Goal: Task Accomplishment & Management: Use online tool/utility

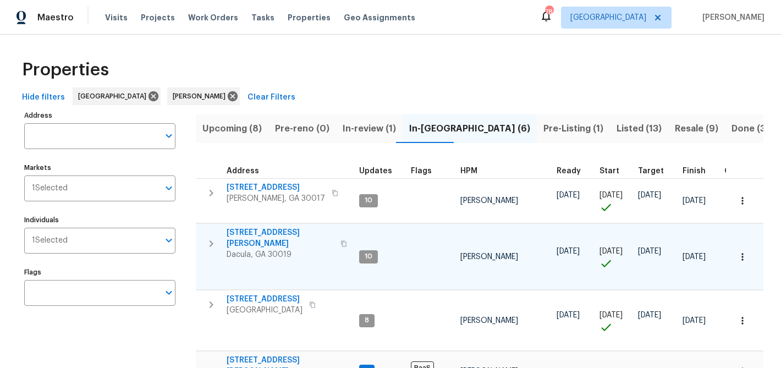
scroll to position [145, 0]
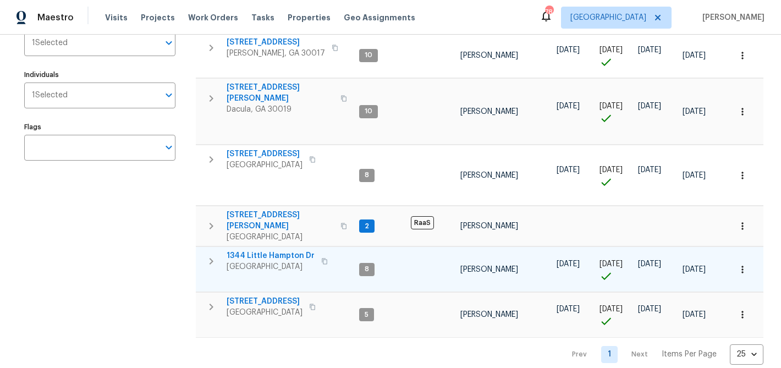
click at [294, 250] on span "1344 Little Hampton Dr" at bounding box center [271, 255] width 88 height 11
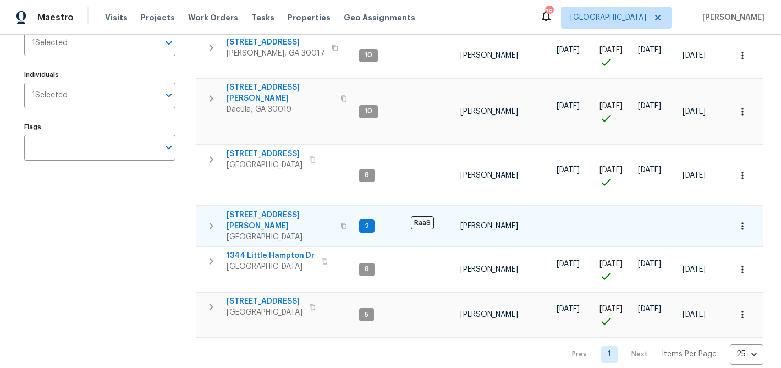
click at [253, 210] on span "[STREET_ADDRESS][PERSON_NAME]" at bounding box center [280, 221] width 107 height 22
click at [256, 210] on span "[STREET_ADDRESS][PERSON_NAME]" at bounding box center [280, 221] width 107 height 22
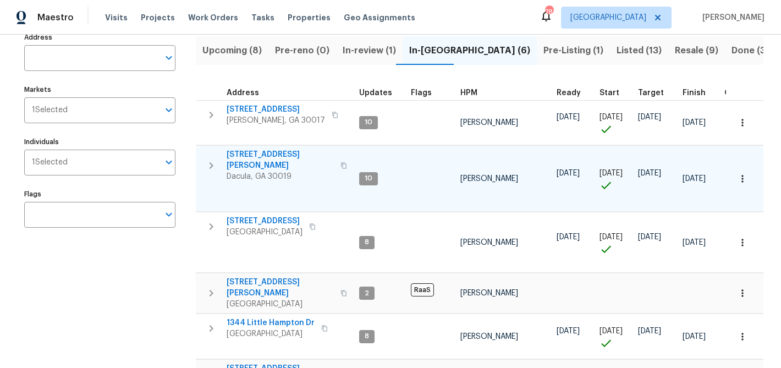
scroll to position [75, 0]
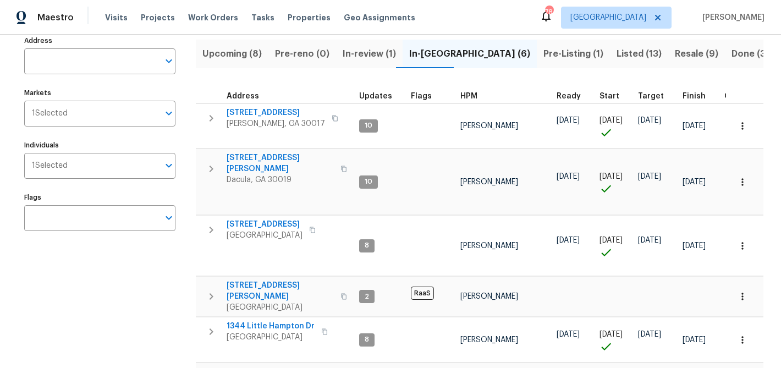
click at [359, 52] on span "In-review (1)" at bounding box center [369, 53] width 53 height 15
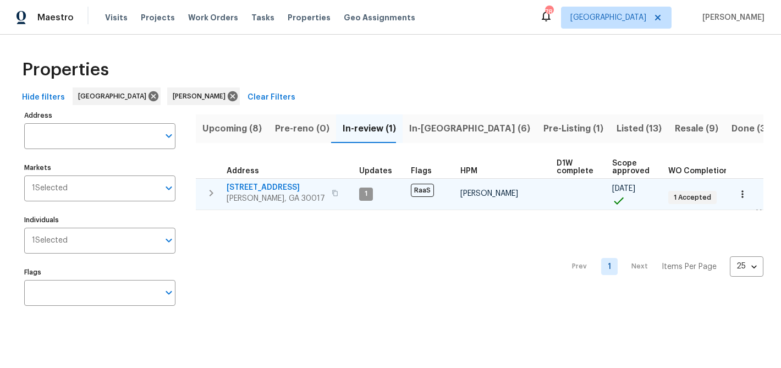
click at [285, 185] on span "1621 Annapolis Way" at bounding box center [276, 187] width 98 height 11
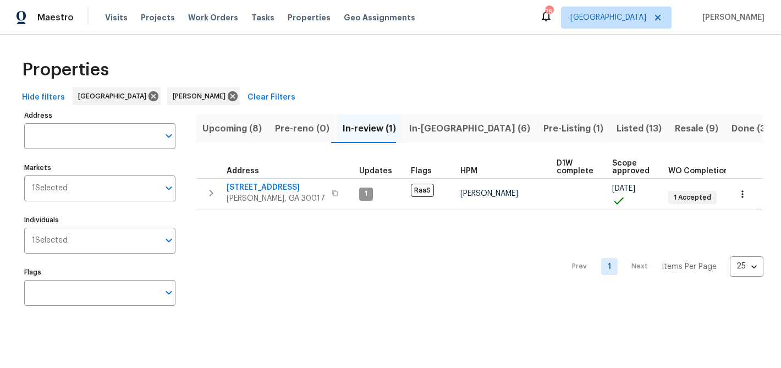
click at [413, 125] on span "In-reno (6)" at bounding box center [469, 128] width 121 height 15
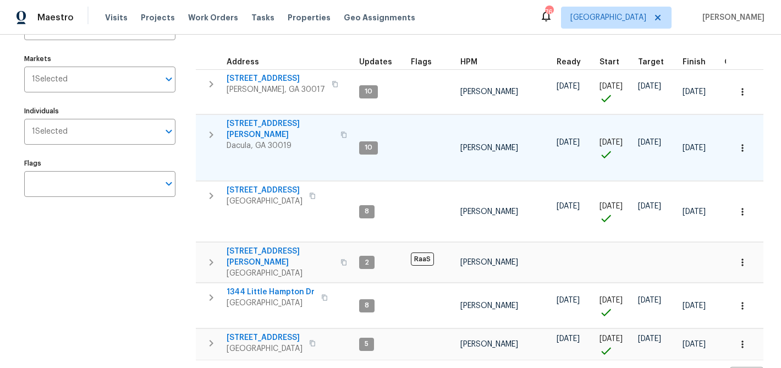
scroll to position [131, 0]
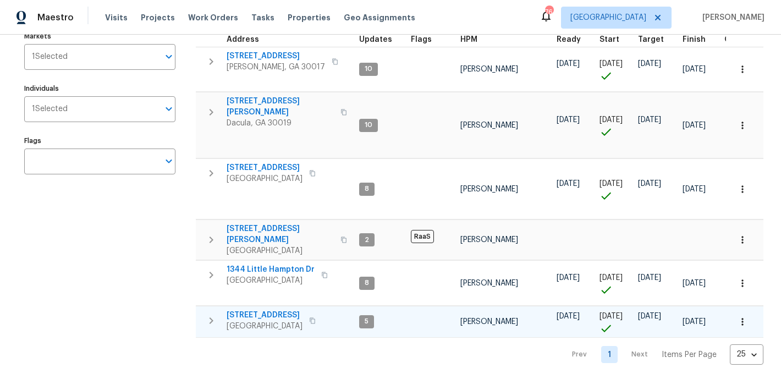
click at [276, 310] on span "983 Pike Forest Dr" at bounding box center [265, 315] width 76 height 11
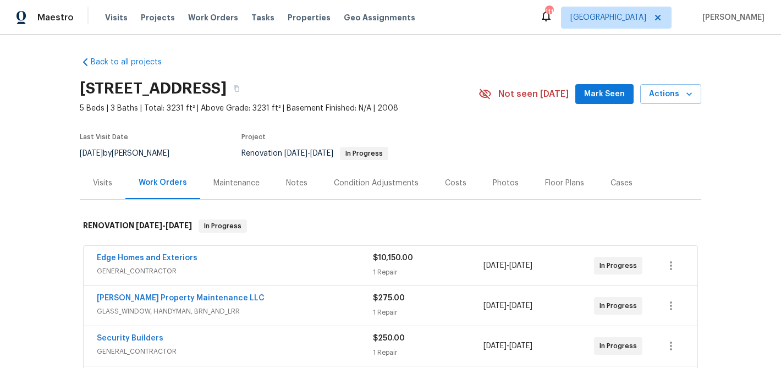
drag, startPoint x: 616, startPoint y: 95, endPoint x: 569, endPoint y: 113, distance: 50.4
click at [616, 95] on span "Mark Seen" at bounding box center [604, 94] width 41 height 14
click at [295, 179] on div "Notes" at bounding box center [296, 183] width 21 height 11
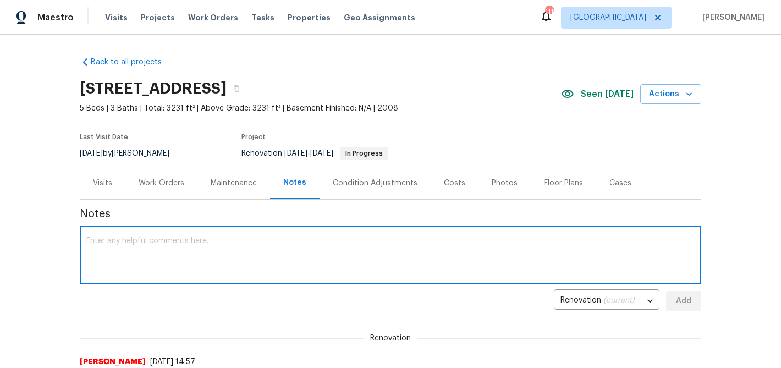
click at [209, 239] on textarea at bounding box center [390, 256] width 609 height 39
paste textarea "schedule it for Monday 10/6."
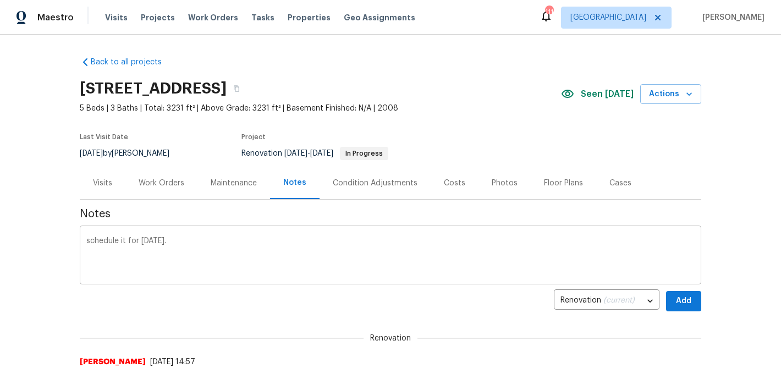
click at [85, 238] on div "schedule it for Monday 10/6. x ​" at bounding box center [391, 256] width 622 height 56
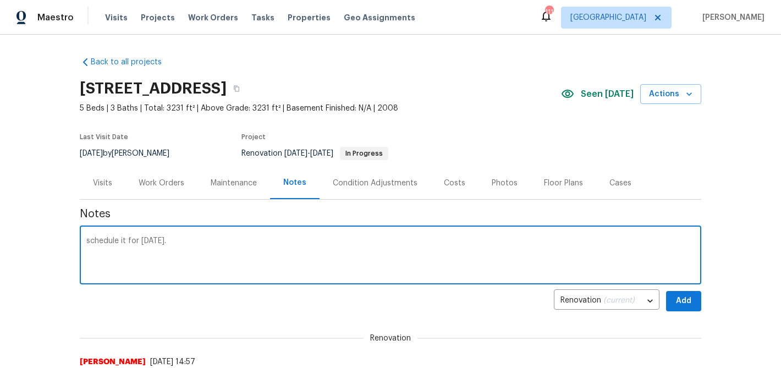
click at [87, 239] on textarea "schedule it for Monday 10/6." at bounding box center [390, 256] width 609 height 39
drag, startPoint x: 158, startPoint y: 240, endPoint x: 198, endPoint y: 217, distance: 45.9
click at [162, 237] on textarea "Flooring is schedule it for Monday 10/6." at bounding box center [390, 256] width 609 height 39
click at [169, 240] on textarea "Flooring is scheduled it for Monday 10/6." at bounding box center [390, 256] width 609 height 39
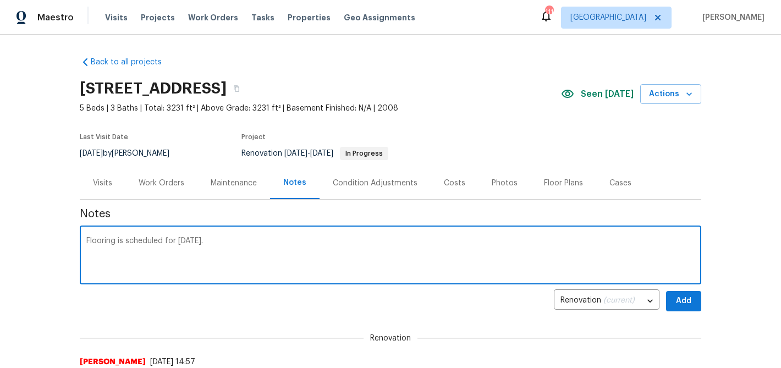
type textarea "Flooring is scheduled for Monday 10/6."
click at [687, 295] on span "Add" at bounding box center [684, 301] width 18 height 14
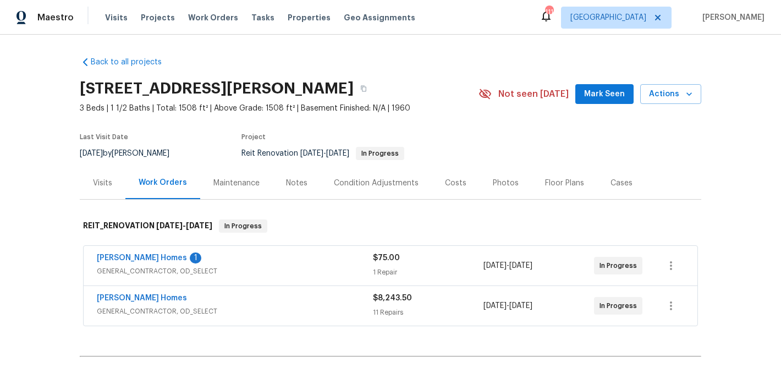
click at [600, 86] on button "Mark Seen" at bounding box center [605, 94] width 58 height 20
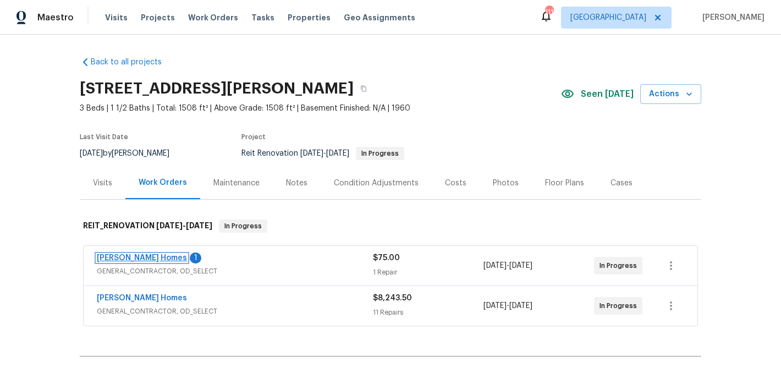
click at [135, 257] on link "Therrien Homes" at bounding box center [142, 258] width 90 height 8
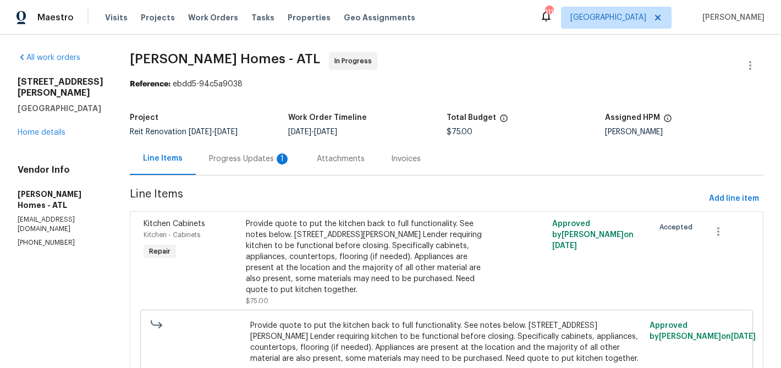
click at [227, 158] on div "Progress Updates 1" at bounding box center [249, 159] width 81 height 11
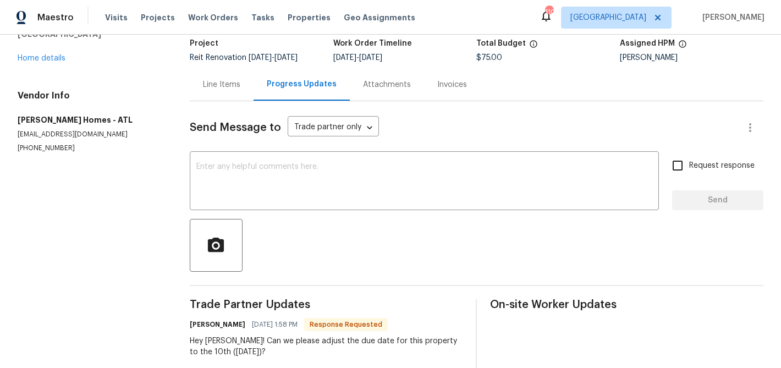
scroll to position [72, 0]
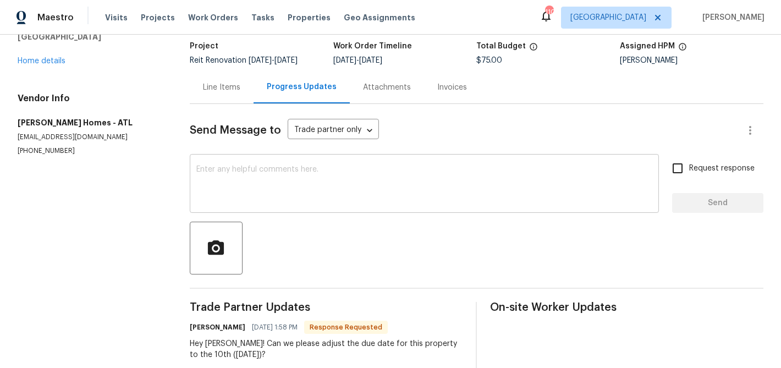
drag, startPoint x: 408, startPoint y: 150, endPoint x: 394, endPoint y: 163, distance: 19.5
click at [398, 160] on div "Send Message to Trade partner only Trade partner only ​ x ​ Request response Se…" at bounding box center [477, 287] width 574 height 366
click at [393, 164] on div "x ​" at bounding box center [424, 185] width 469 height 56
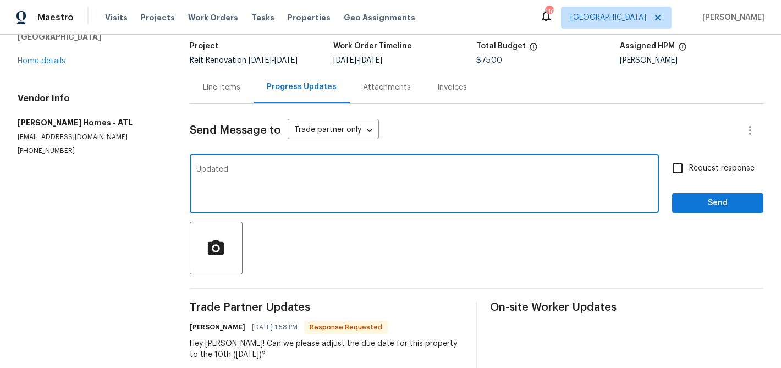
type textarea "Updated"
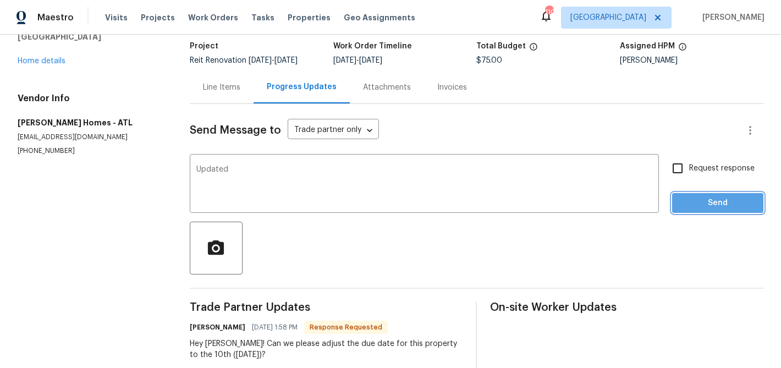
click at [720, 196] on span "Send" at bounding box center [718, 203] width 74 height 14
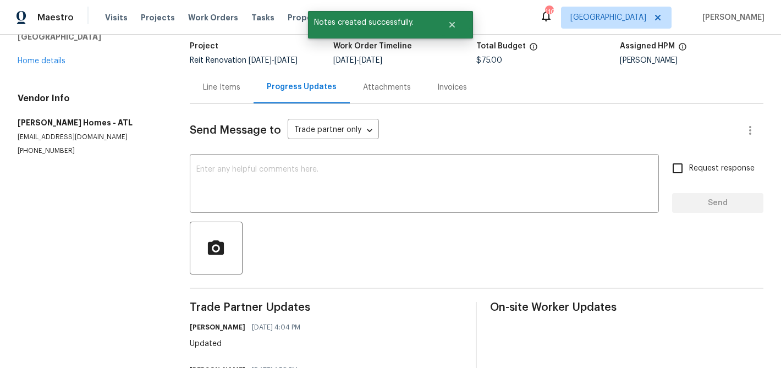
scroll to position [0, 0]
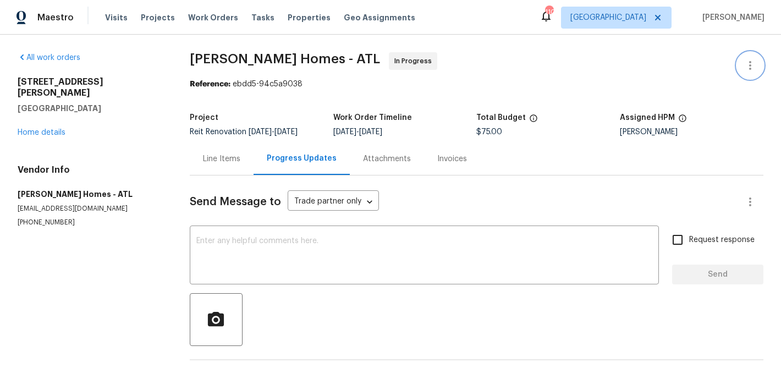
click at [754, 68] on icon "button" at bounding box center [750, 65] width 13 height 13
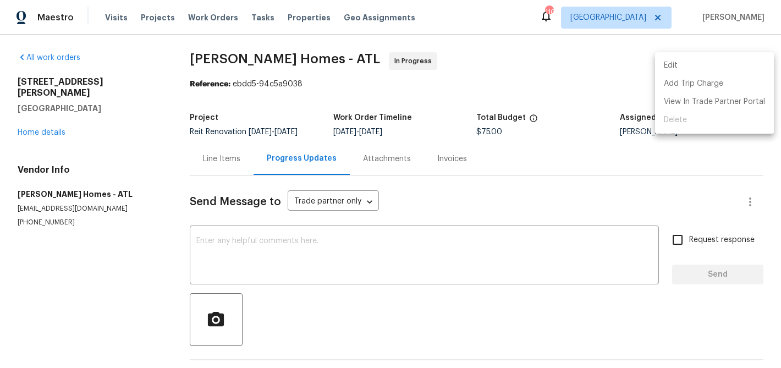
click at [686, 69] on li "Edit" at bounding box center [714, 66] width 119 height 18
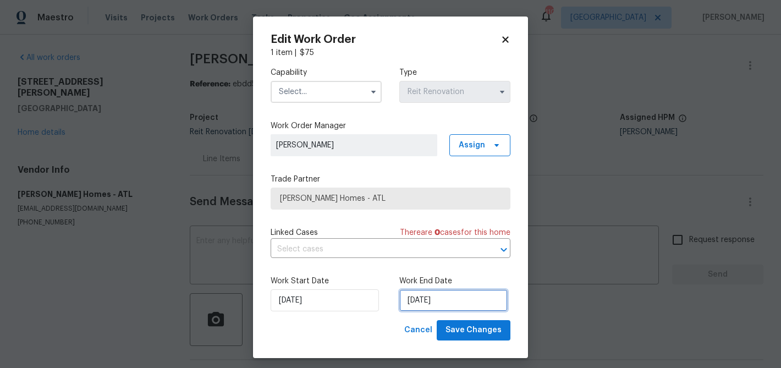
click at [419, 296] on input "10/3/2025" at bounding box center [453, 300] width 108 height 22
select select "9"
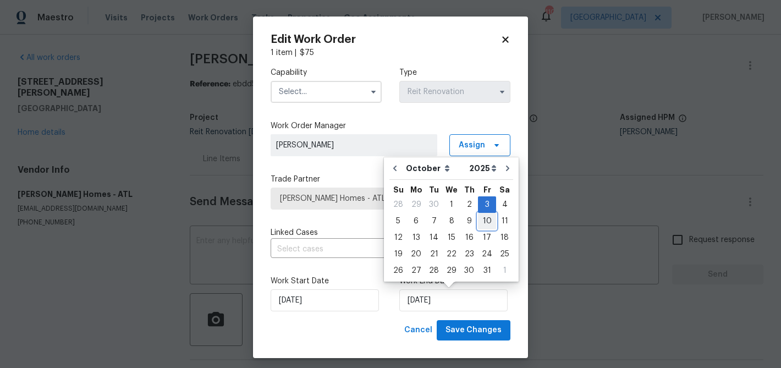
click at [486, 221] on div "10" at bounding box center [487, 220] width 18 height 15
type input "[DATE]"
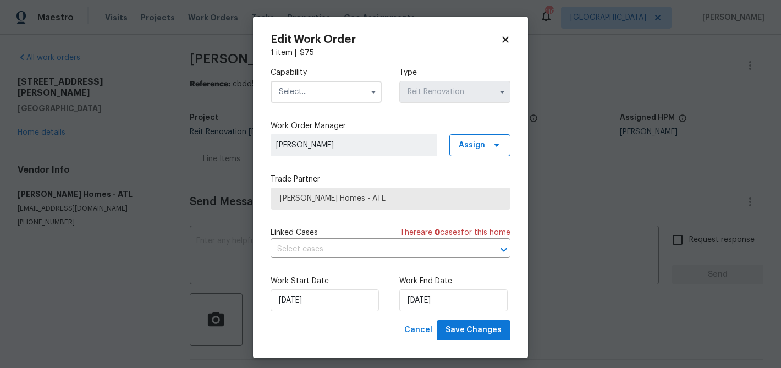
click at [329, 95] on input "text" at bounding box center [326, 92] width 111 height 22
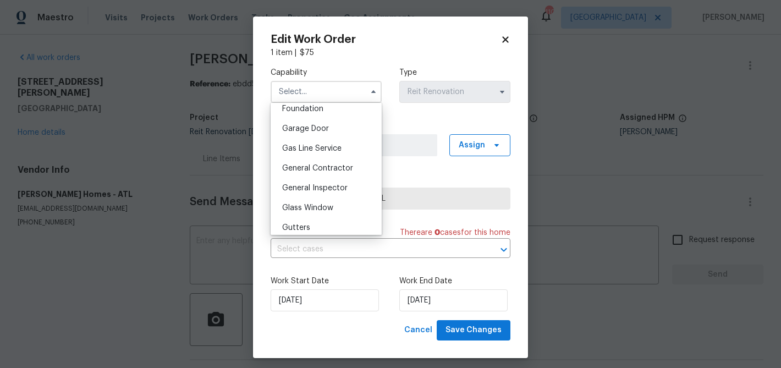
scroll to position [476, 0]
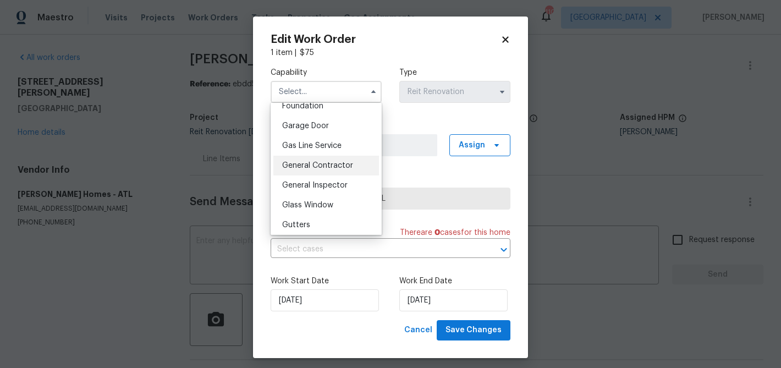
click at [315, 163] on span "General Contractor" at bounding box center [317, 166] width 71 height 8
type input "General Contractor"
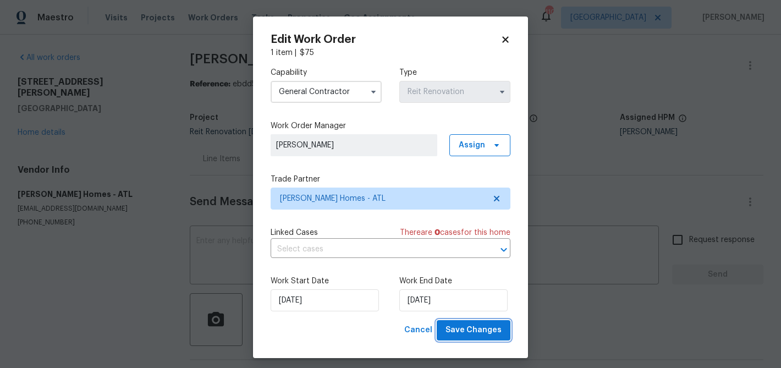
click at [484, 330] on span "Save Changes" at bounding box center [474, 331] width 56 height 14
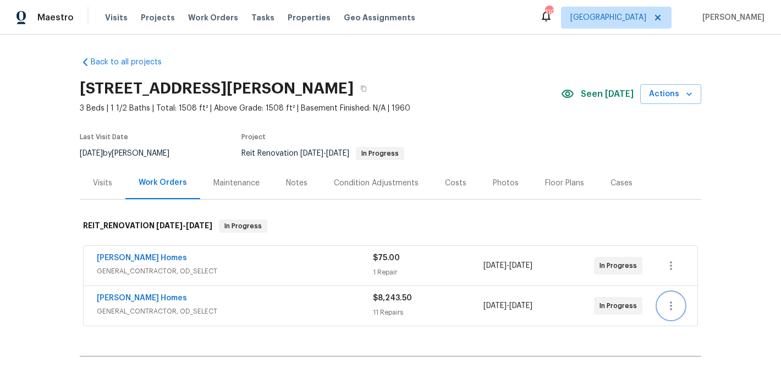
click at [679, 310] on button "button" at bounding box center [671, 306] width 26 height 26
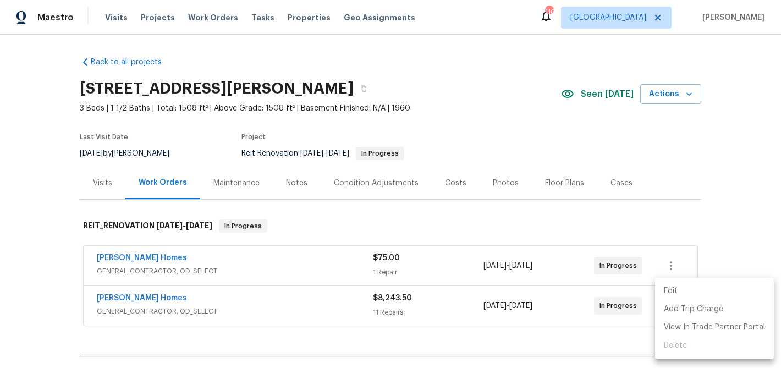
click at [674, 298] on li "Edit" at bounding box center [714, 291] width 119 height 18
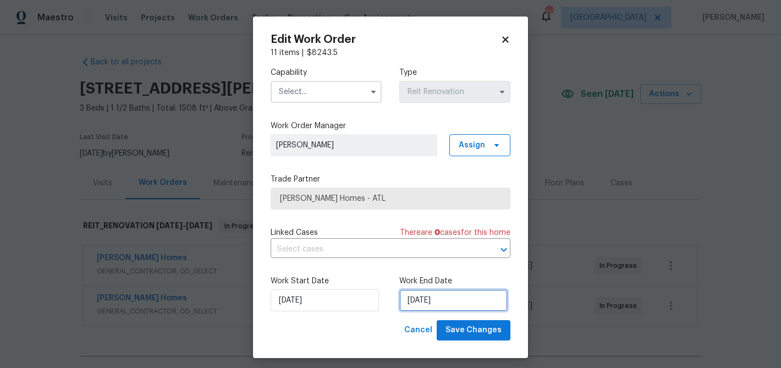
select select "9"
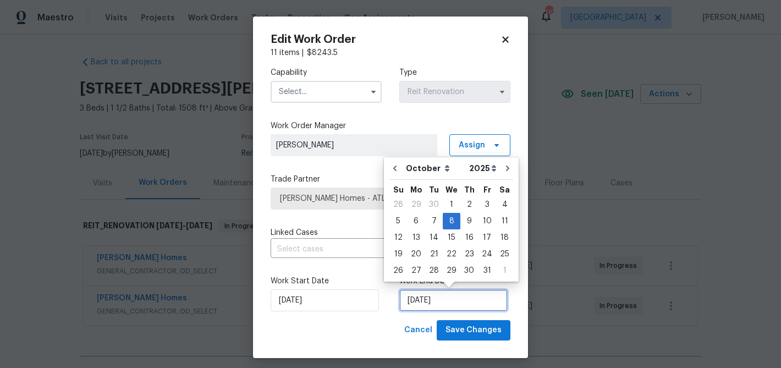
click at [472, 302] on input "10/8/2025" at bounding box center [453, 300] width 108 height 22
click at [481, 222] on div "10" at bounding box center [487, 220] width 18 height 15
type input "10/10/2025"
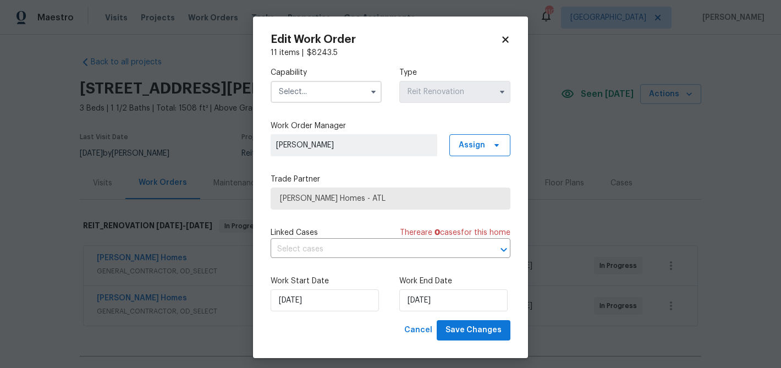
click at [321, 91] on input "text" at bounding box center [326, 92] width 111 height 22
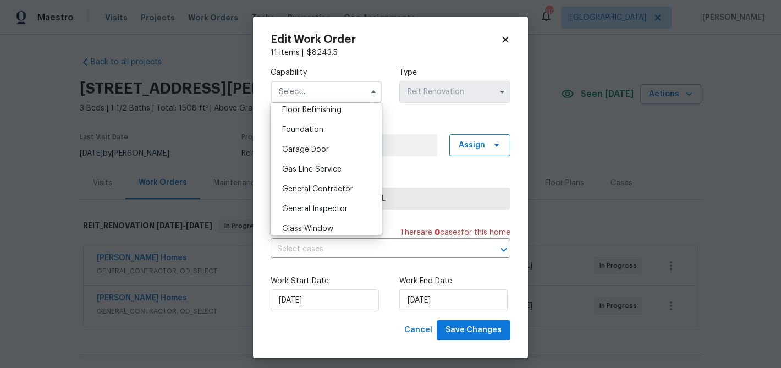
scroll to position [480, 0]
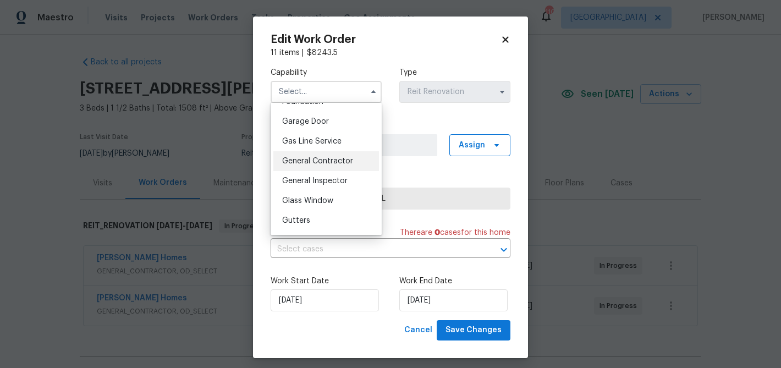
click at [342, 162] on span "General Contractor" at bounding box center [317, 161] width 71 height 8
type input "General Contractor"
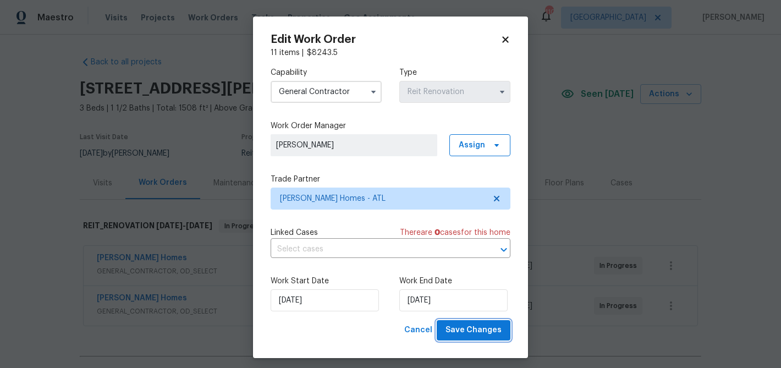
click at [474, 328] on span "Save Changes" at bounding box center [474, 331] width 56 height 14
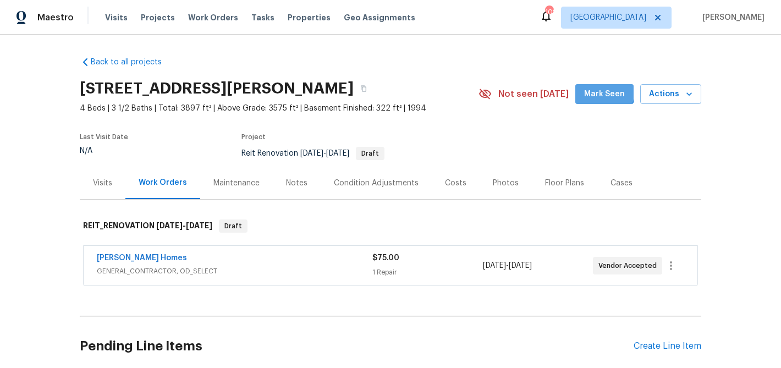
click at [589, 89] on span "Mark Seen" at bounding box center [604, 94] width 41 height 14
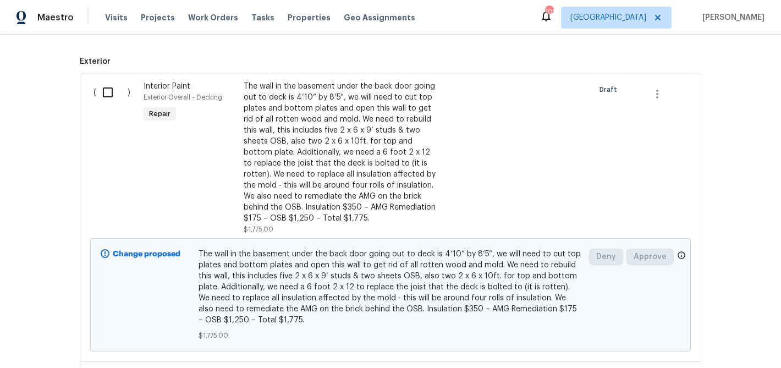
scroll to position [329, 0]
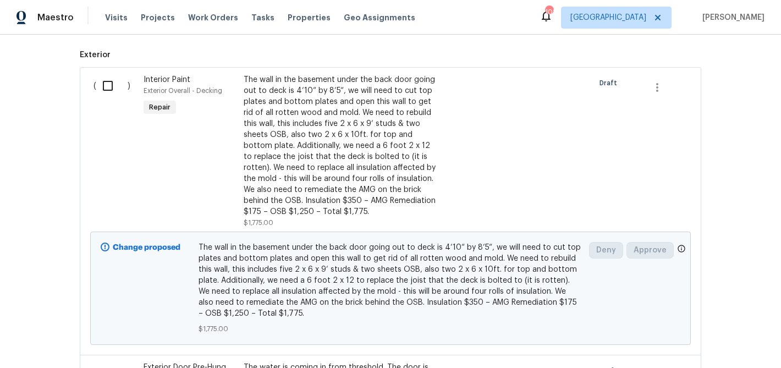
click at [109, 86] on input "checkbox" at bounding box center [111, 85] width 31 height 23
checkbox input "true"
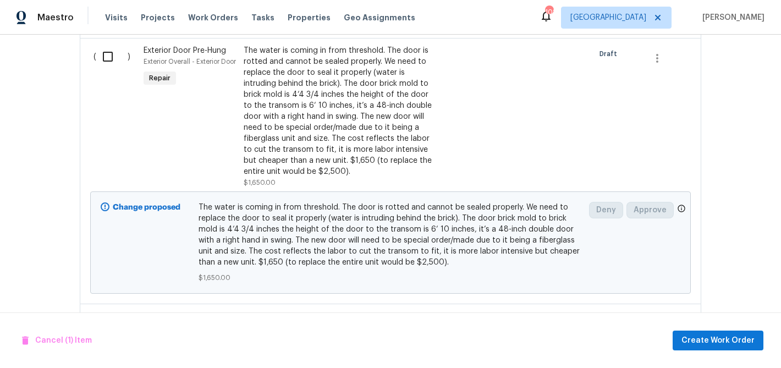
scroll to position [663, 0]
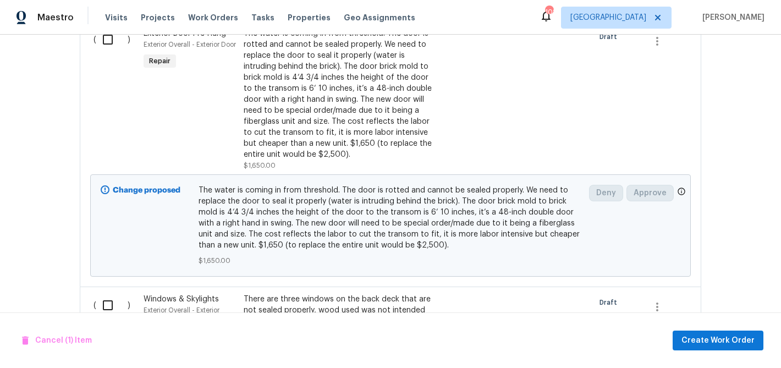
click at [109, 39] on input "checkbox" at bounding box center [111, 39] width 31 height 23
checkbox input "true"
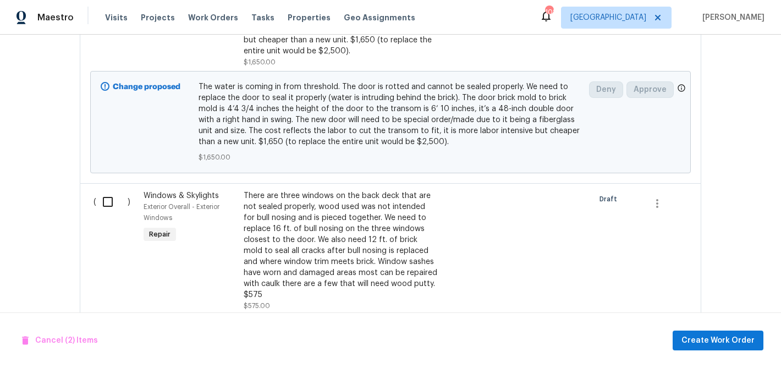
scroll to position [792, 0]
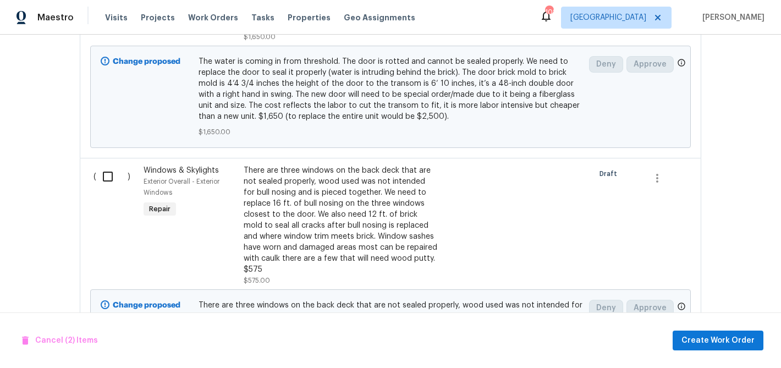
drag, startPoint x: 109, startPoint y: 164, endPoint x: 126, endPoint y: 158, distance: 17.4
click at [109, 165] on input "checkbox" at bounding box center [111, 176] width 31 height 23
checkbox input "true"
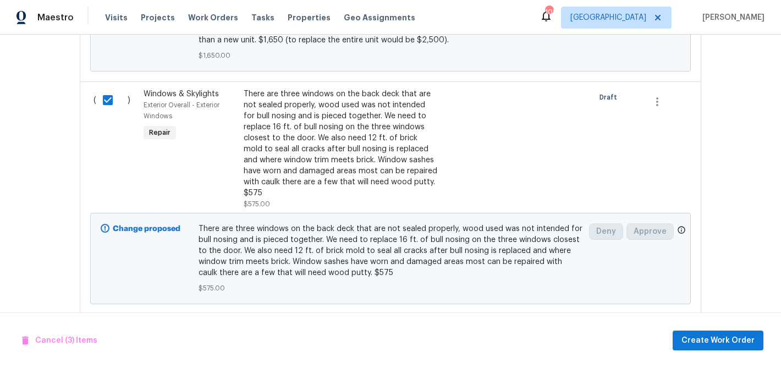
click at [714, 350] on div "Cancel (3) Items Create Work Order" at bounding box center [390, 341] width 781 height 56
click at [698, 339] on span "Create Work Order" at bounding box center [718, 341] width 73 height 14
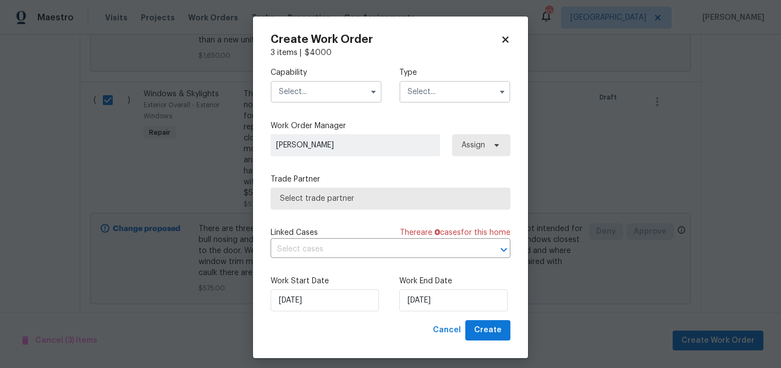
click at [333, 100] on input "text" at bounding box center [326, 92] width 111 height 22
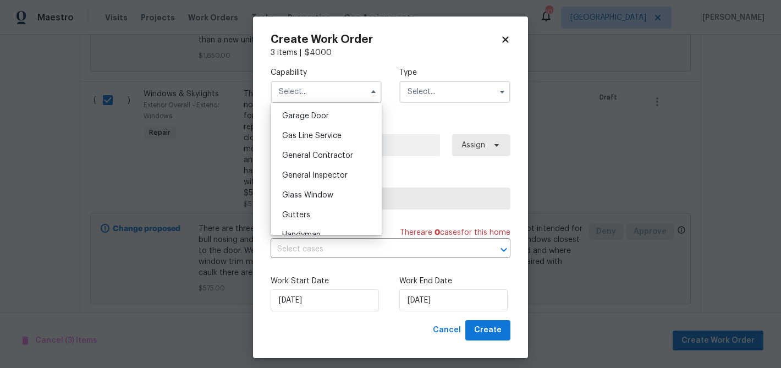
scroll to position [487, 0]
drag, startPoint x: 328, startPoint y: 158, endPoint x: 413, endPoint y: 101, distance: 102.2
click at [329, 157] on span "General Contractor" at bounding box center [317, 155] width 71 height 8
type input "General Contractor"
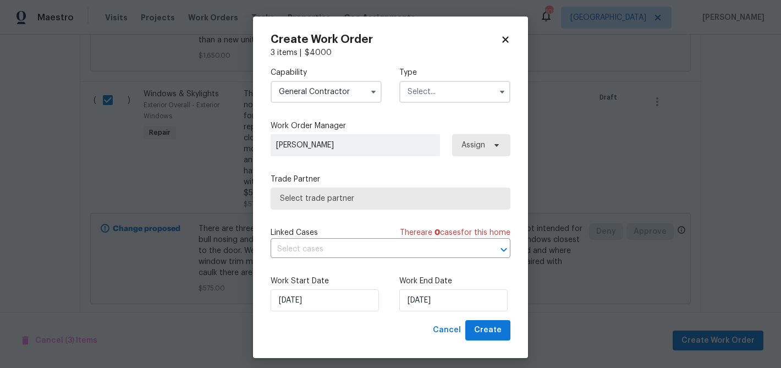
drag, startPoint x: 424, startPoint y: 94, endPoint x: 425, endPoint y: 102, distance: 8.3
click at [424, 94] on input "text" at bounding box center [454, 92] width 111 height 22
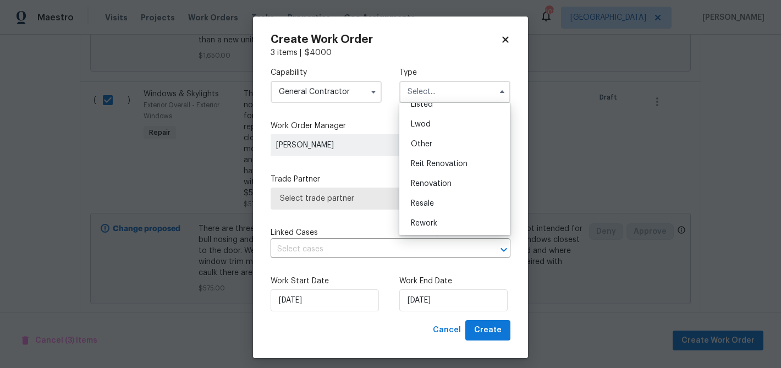
scroll to position [131, 0]
click at [436, 165] on span "Renovation" at bounding box center [431, 163] width 41 height 8
type input "Renovation"
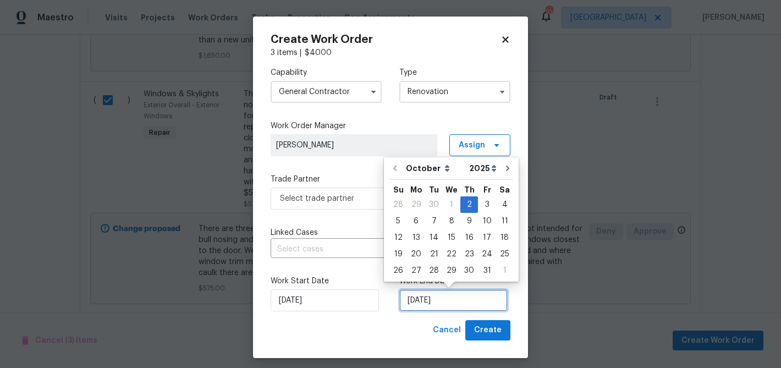
click at [448, 302] on input "10/2/2025" at bounding box center [453, 300] width 108 height 22
click at [471, 222] on div "9" at bounding box center [470, 220] width 18 height 15
type input "10/9/2025"
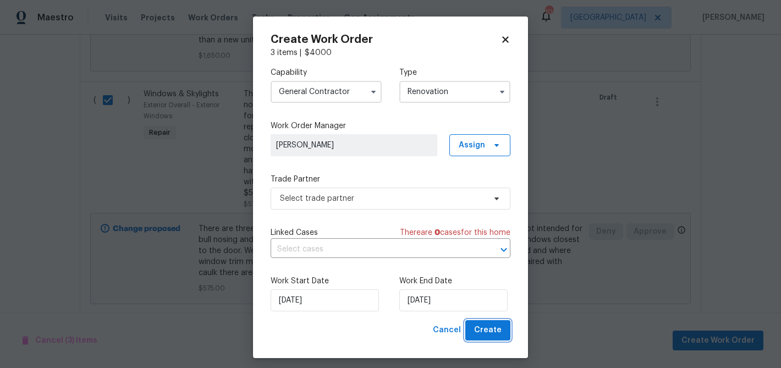
click at [480, 327] on span "Create" at bounding box center [488, 331] width 28 height 14
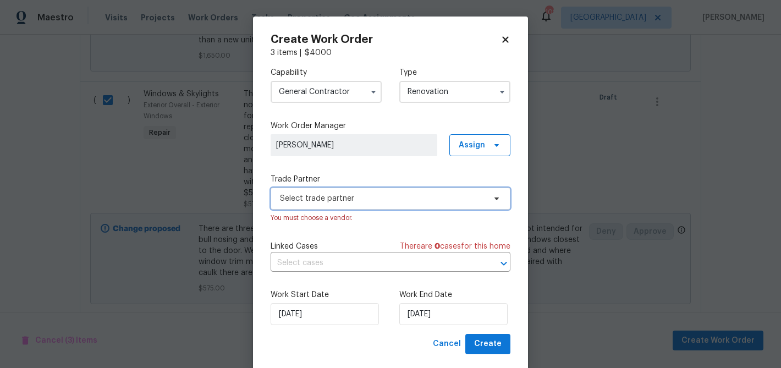
click at [370, 202] on span "Select trade partner" at bounding box center [382, 198] width 205 height 11
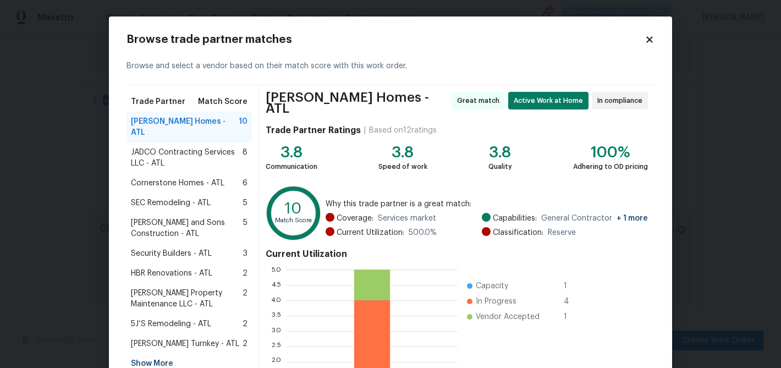
scroll to position [117, 0]
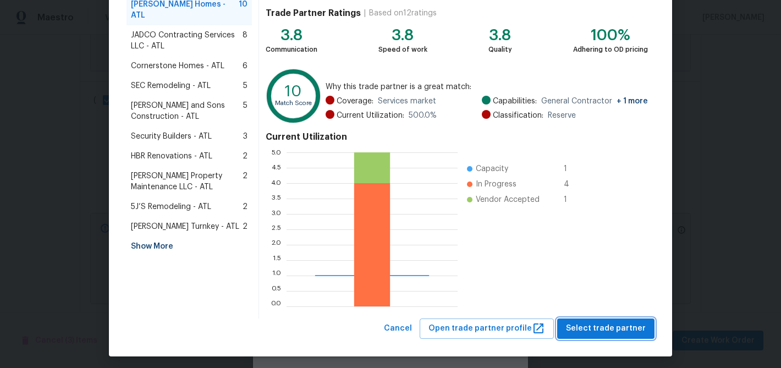
click at [598, 319] on button "Select trade partner" at bounding box center [605, 329] width 97 height 20
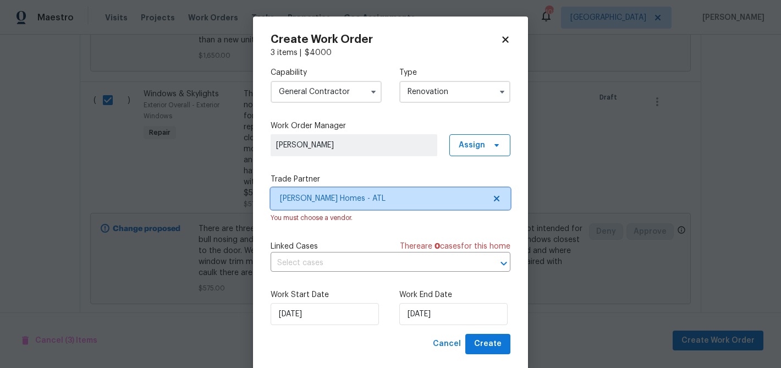
scroll to position [20, 0]
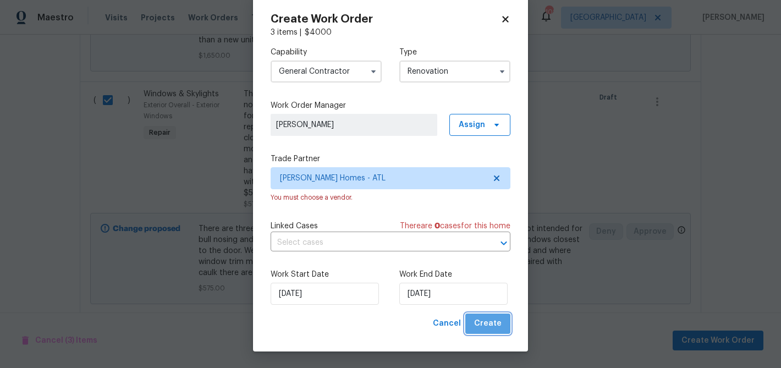
click at [494, 324] on span "Create" at bounding box center [488, 324] width 28 height 14
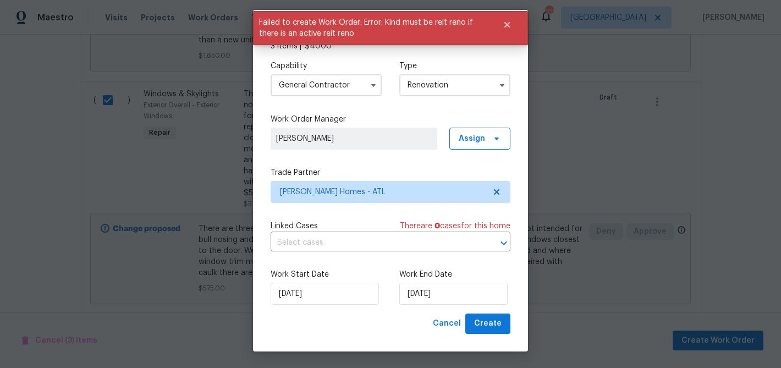
scroll to position [0, 0]
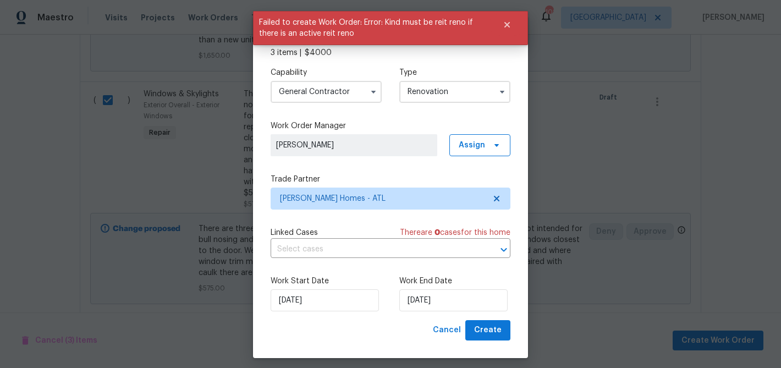
checkbox input "false"
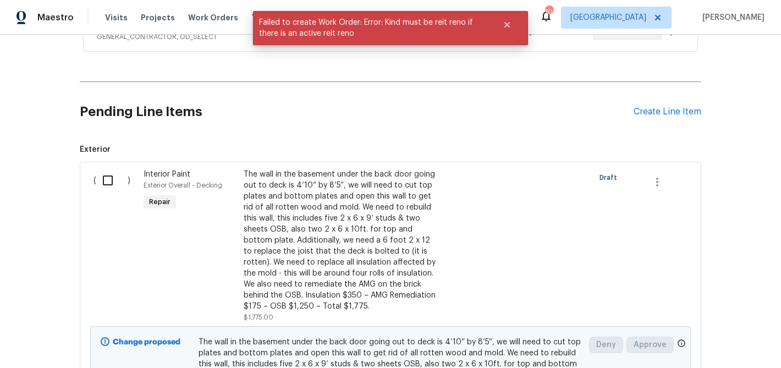
scroll to position [273, 0]
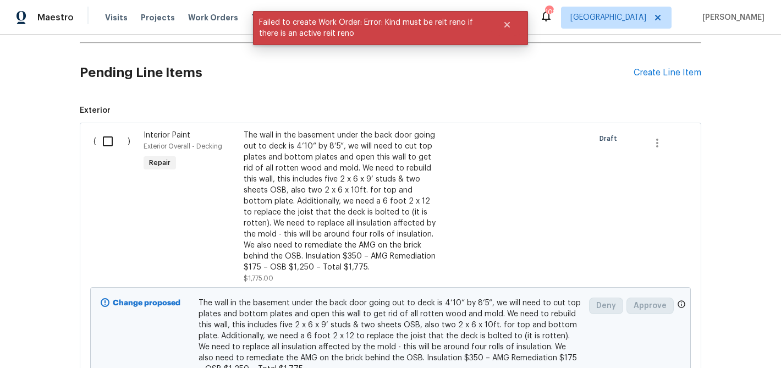
click at [110, 142] on input "checkbox" at bounding box center [111, 141] width 31 height 23
checkbox input "true"
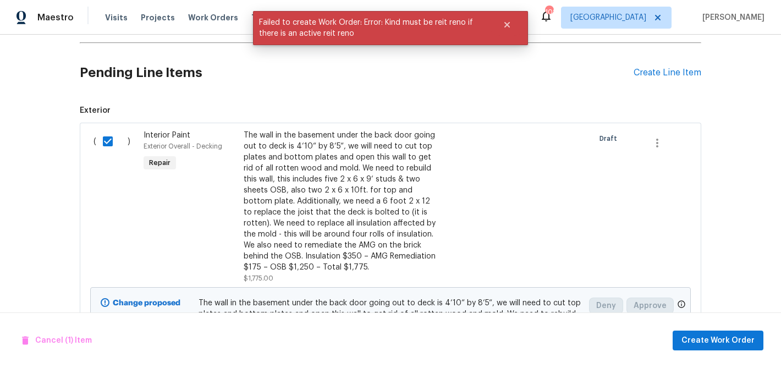
scroll to position [598, 0]
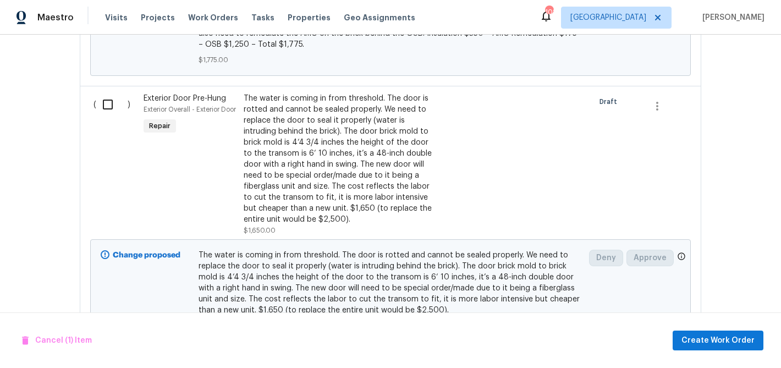
click at [104, 102] on input "checkbox" at bounding box center [111, 104] width 31 height 23
checkbox input "true"
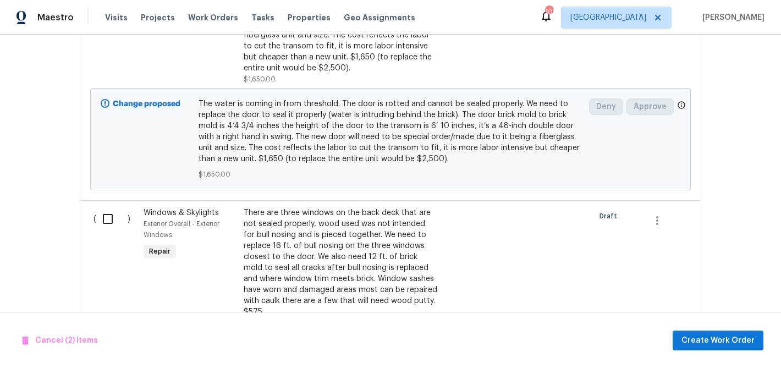
scroll to position [750, 0]
click at [108, 207] on input "checkbox" at bounding box center [111, 218] width 31 height 23
checkbox input "true"
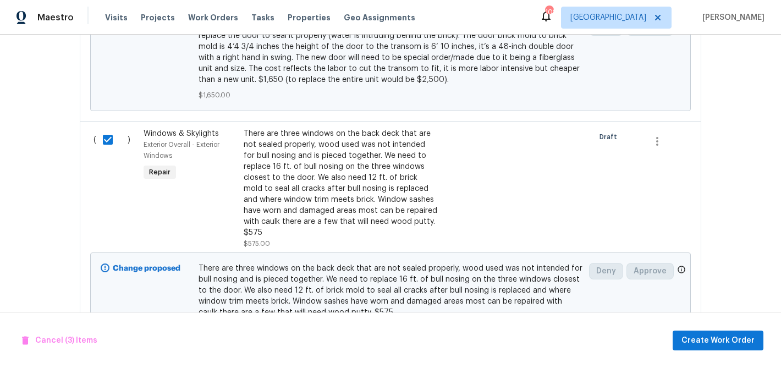
scroll to position [868, 0]
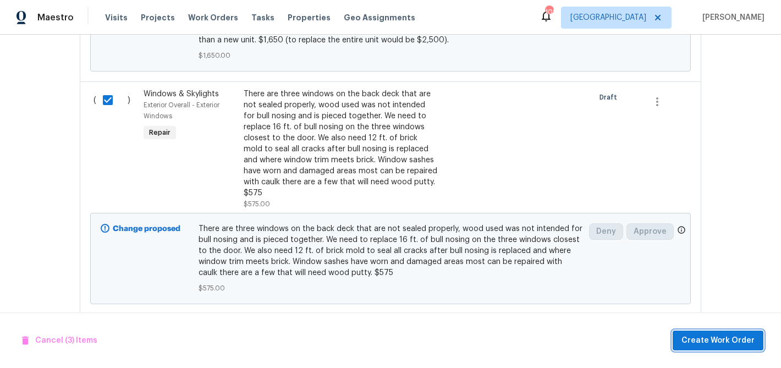
click at [717, 338] on span "Create Work Order" at bounding box center [718, 341] width 73 height 14
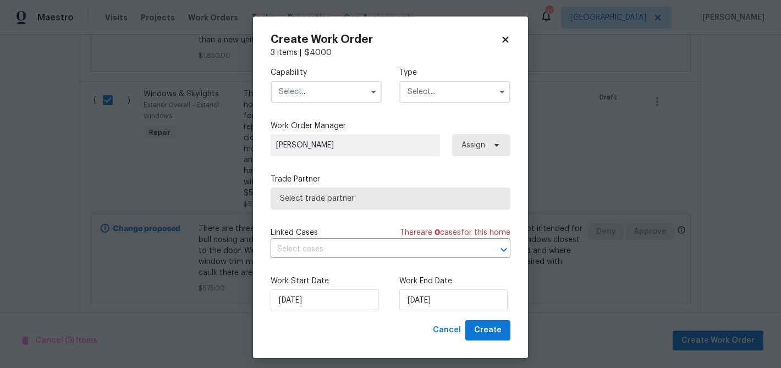
click at [284, 91] on input "text" at bounding box center [326, 92] width 111 height 22
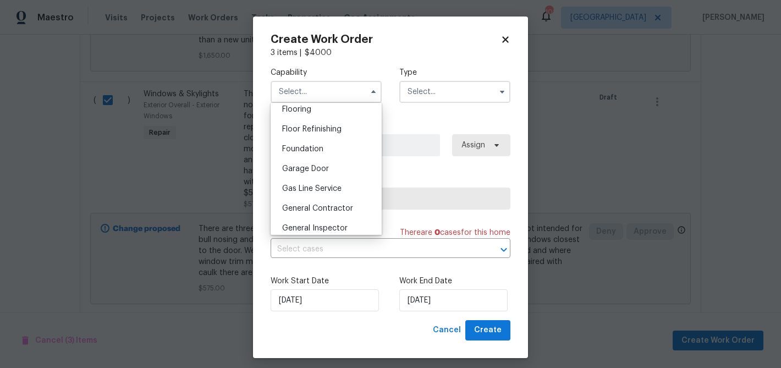
scroll to position [475, 0]
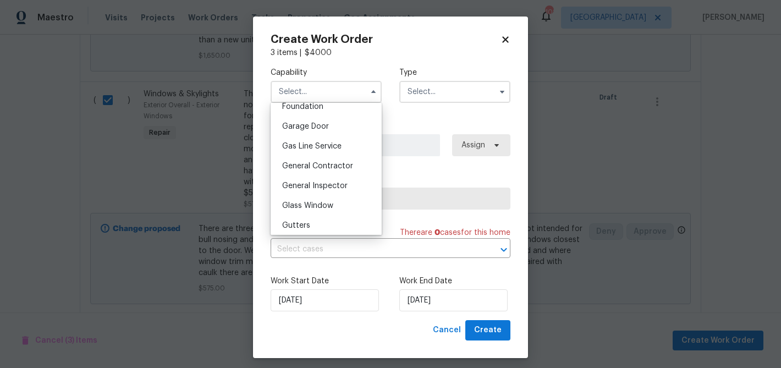
click at [332, 169] on span "General Contractor" at bounding box center [317, 166] width 71 height 8
type input "General Contractor"
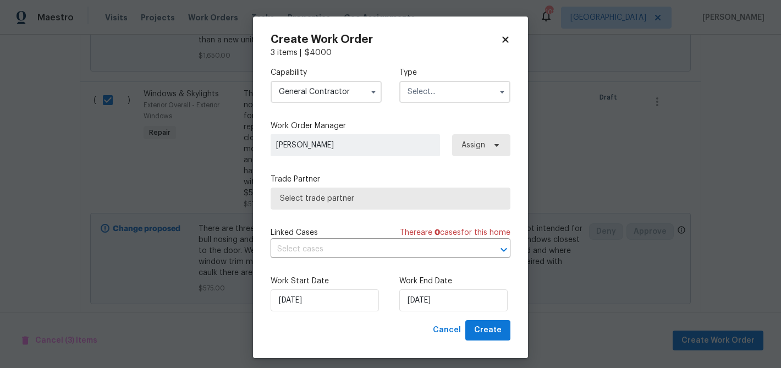
click at [422, 91] on input "text" at bounding box center [454, 92] width 111 height 22
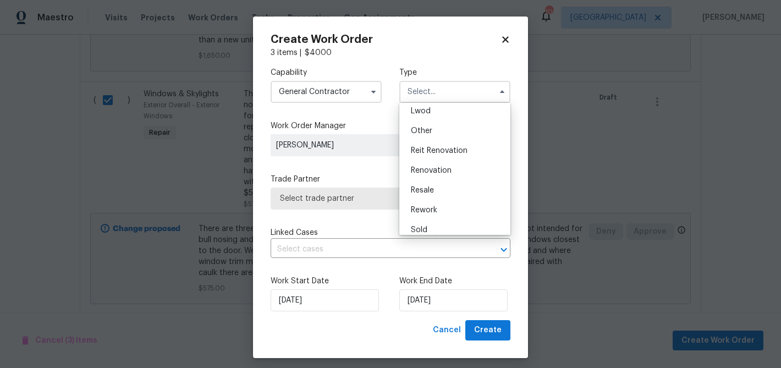
scroll to position [131, 0]
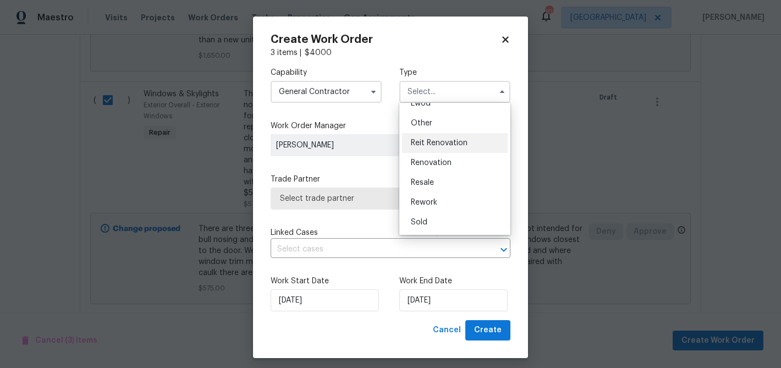
click at [429, 138] on div "Reit Renovation" at bounding box center [455, 143] width 106 height 20
type input "Reit Renovation"
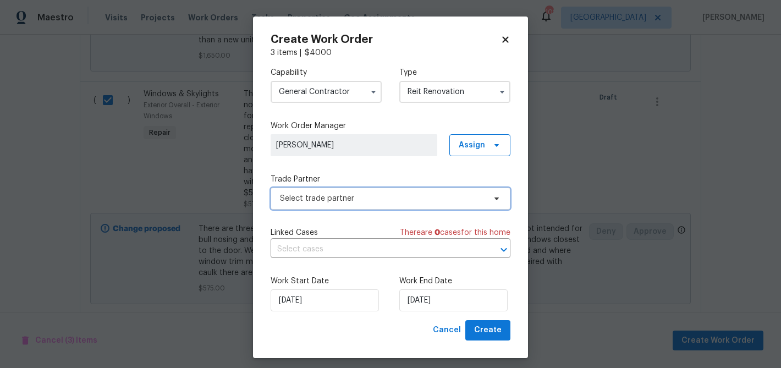
click at [405, 198] on span "Select trade partner" at bounding box center [382, 198] width 205 height 11
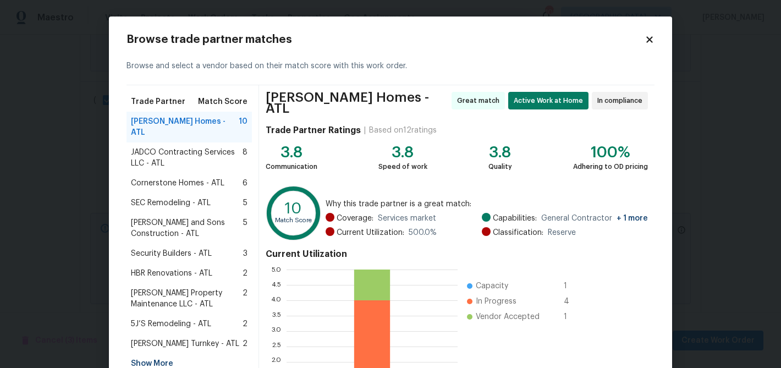
scroll to position [117, 0]
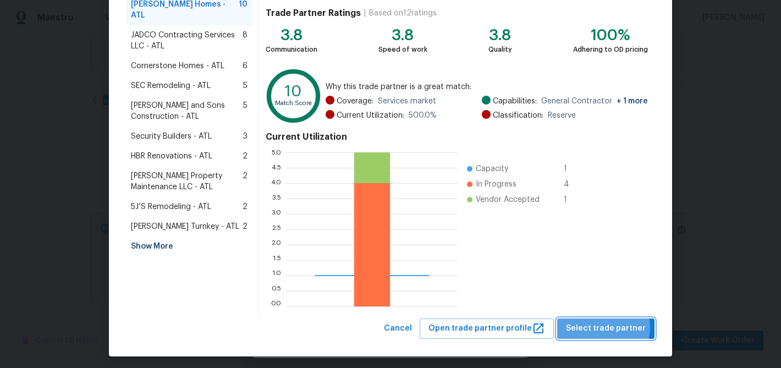
click at [598, 322] on span "Select trade partner" at bounding box center [606, 329] width 80 height 14
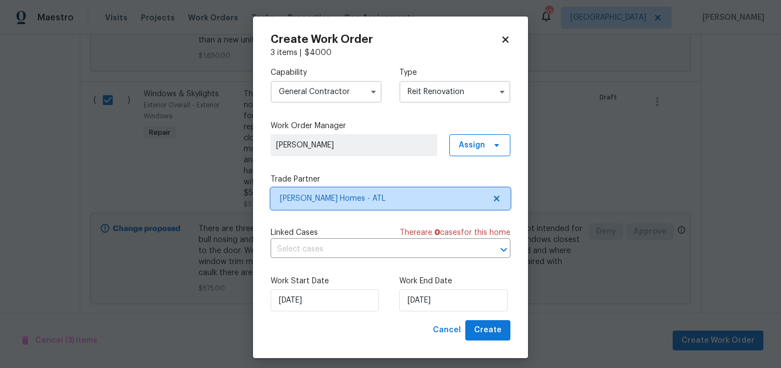
scroll to position [0, 0]
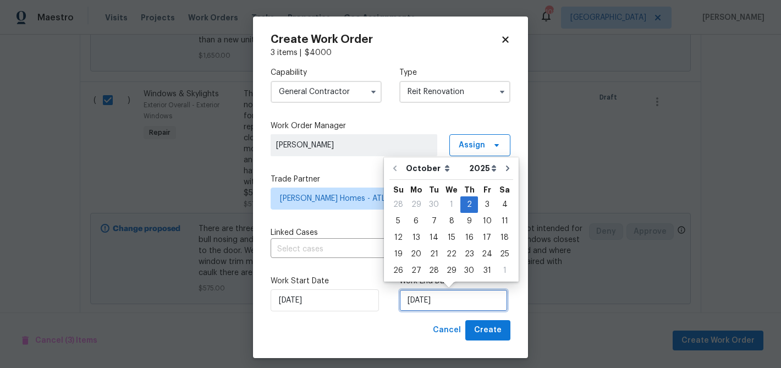
click at [452, 300] on input "[DATE]" at bounding box center [453, 300] width 108 height 22
click at [468, 223] on div "9" at bounding box center [470, 220] width 18 height 15
type input "10/9/2025"
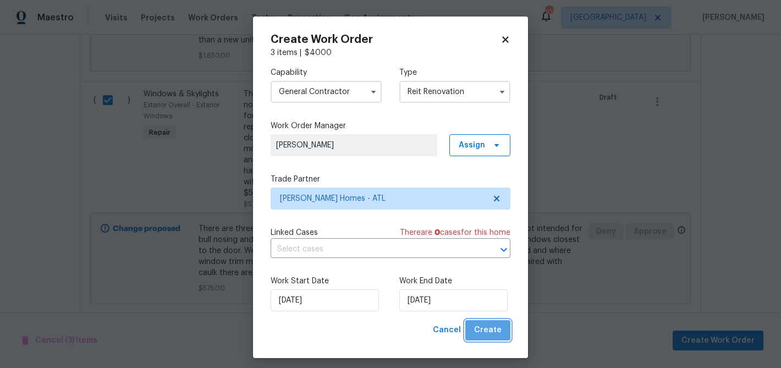
click at [491, 326] on span "Create" at bounding box center [488, 331] width 28 height 14
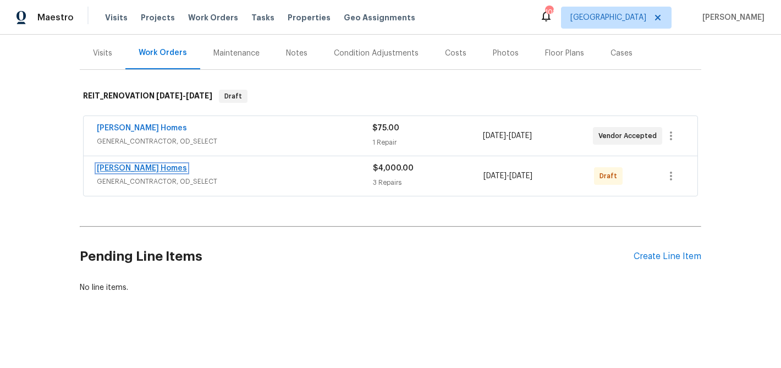
click at [139, 167] on link "[PERSON_NAME] Homes" at bounding box center [142, 169] width 90 height 8
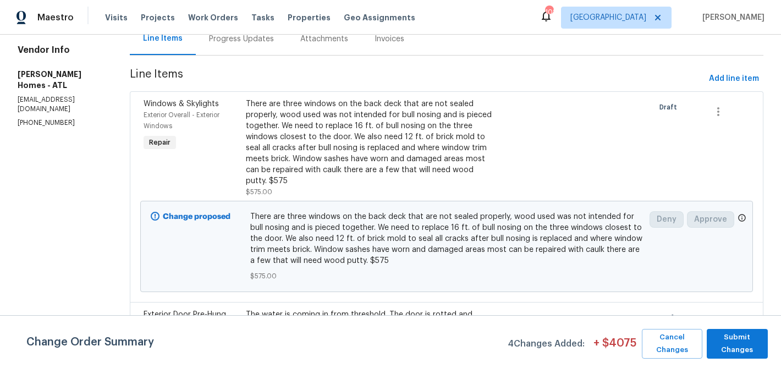
scroll to position [136, 0]
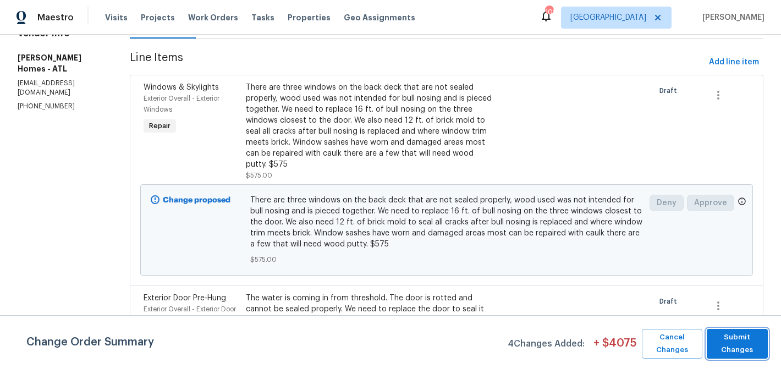
click at [743, 344] on span "Submit Changes" at bounding box center [738, 343] width 50 height 25
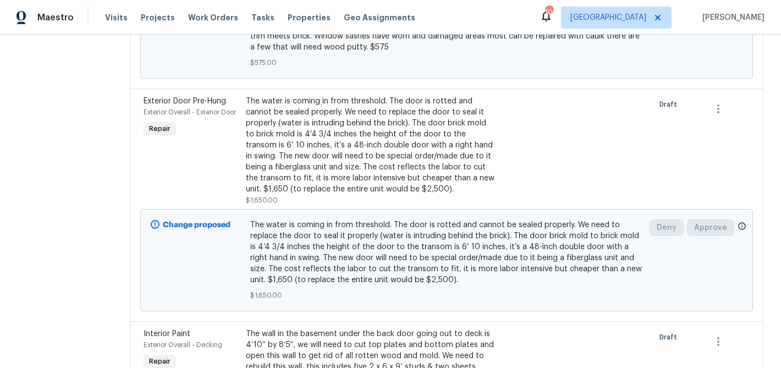
scroll to position [0, 0]
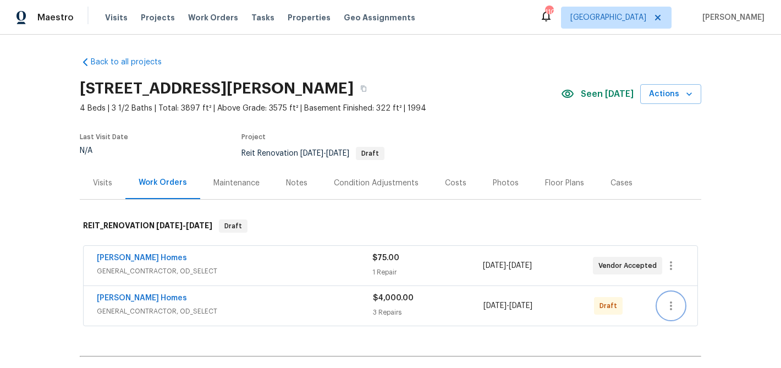
click at [673, 306] on icon "button" at bounding box center [671, 305] width 13 height 13
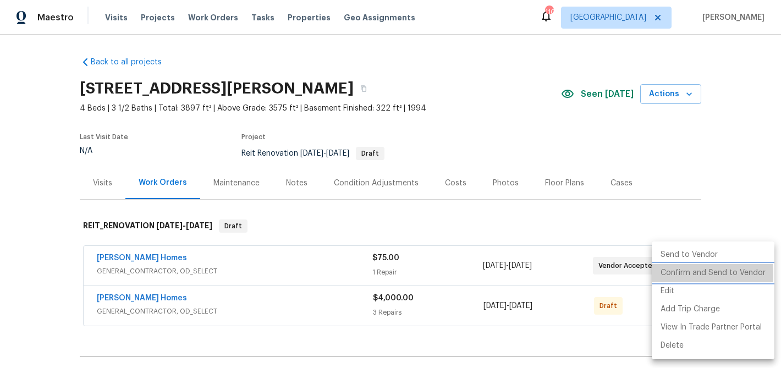
click at [682, 274] on li "Confirm and Send to Vendor" at bounding box center [713, 273] width 123 height 18
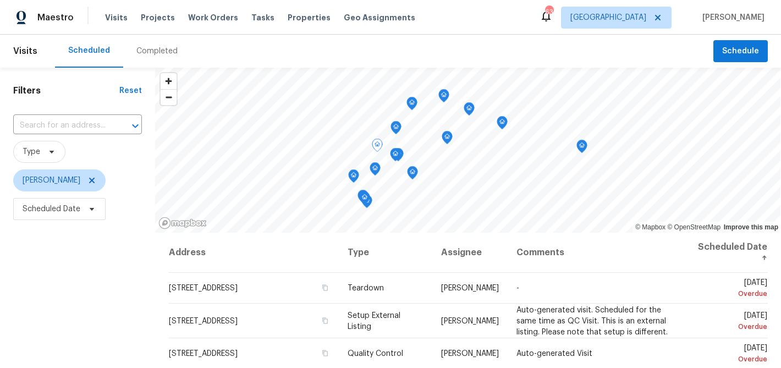
scroll to position [94, 0]
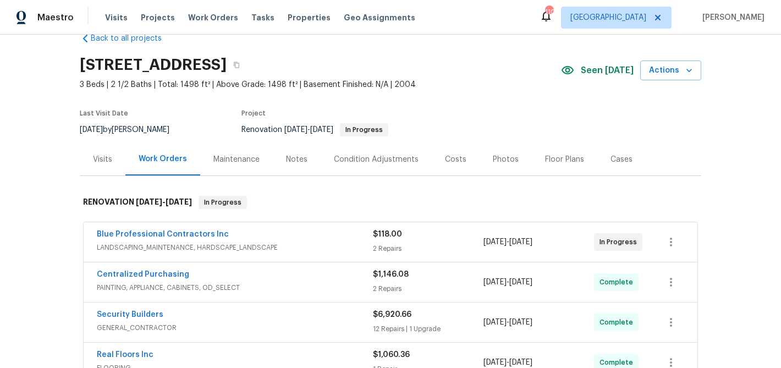
scroll to position [10, 0]
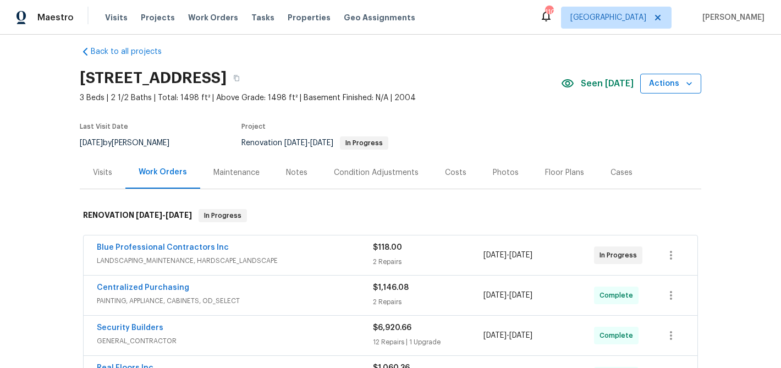
click at [658, 89] on span "Actions" at bounding box center [670, 84] width 43 height 14
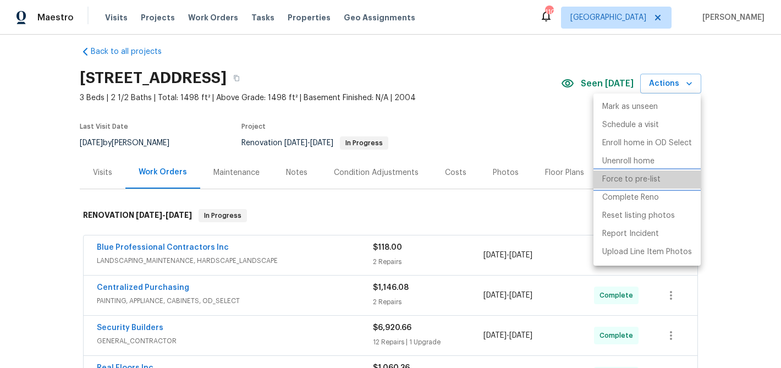
click at [631, 179] on p "Force to pre-list" at bounding box center [631, 180] width 58 height 12
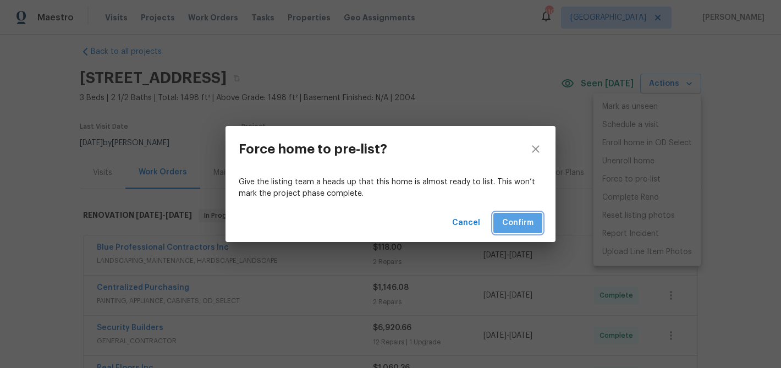
click at [523, 221] on span "Confirm" at bounding box center [517, 223] width 31 height 14
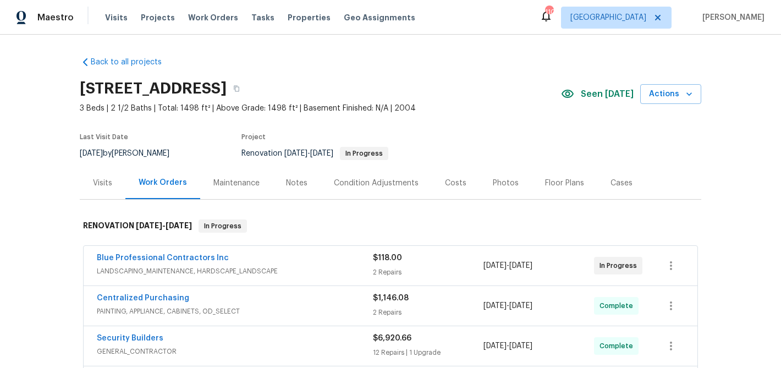
click at [501, 178] on div "Photos" at bounding box center [506, 183] width 26 height 11
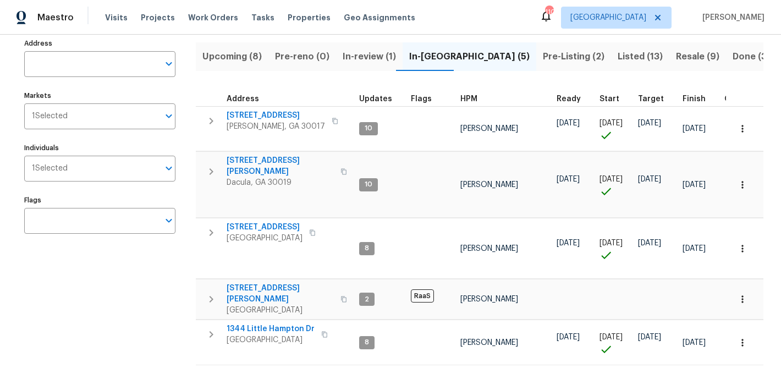
scroll to position [73, 0]
click at [261, 282] on span "[STREET_ADDRESS][PERSON_NAME]" at bounding box center [280, 293] width 107 height 22
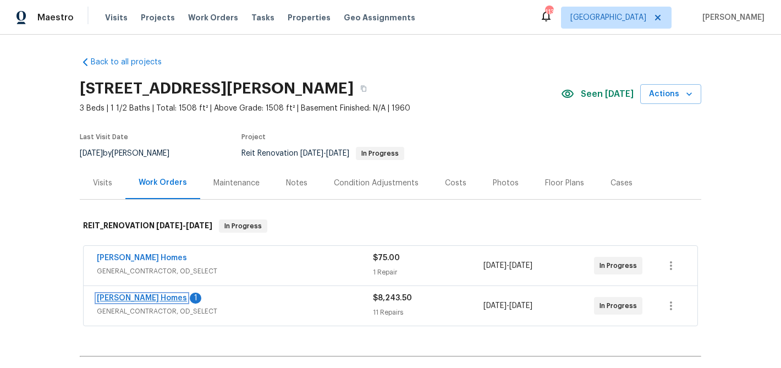
click at [138, 295] on link "[PERSON_NAME] Homes" at bounding box center [142, 298] width 90 height 8
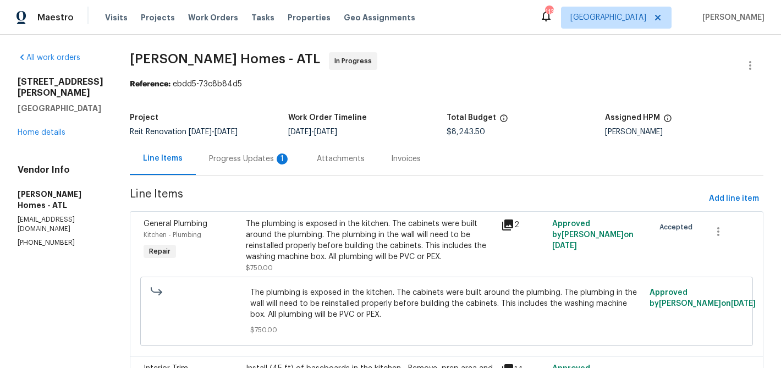
click at [209, 159] on div "Progress Updates 1" at bounding box center [249, 159] width 81 height 11
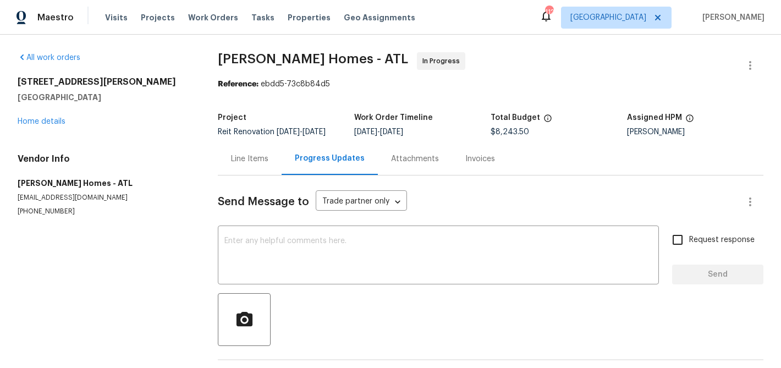
scroll to position [102, 0]
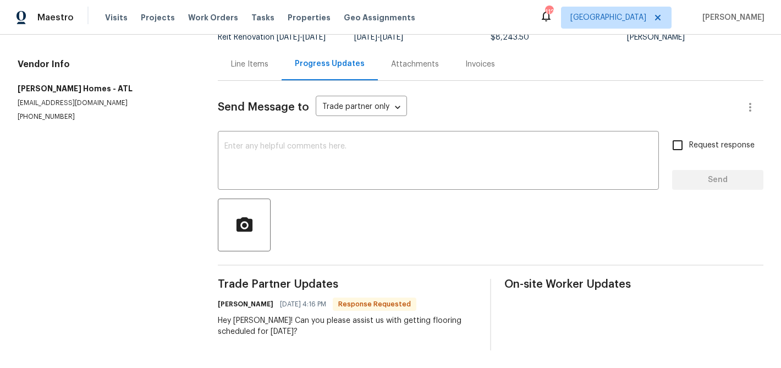
click at [254, 65] on div "Line Items" at bounding box center [249, 64] width 37 height 11
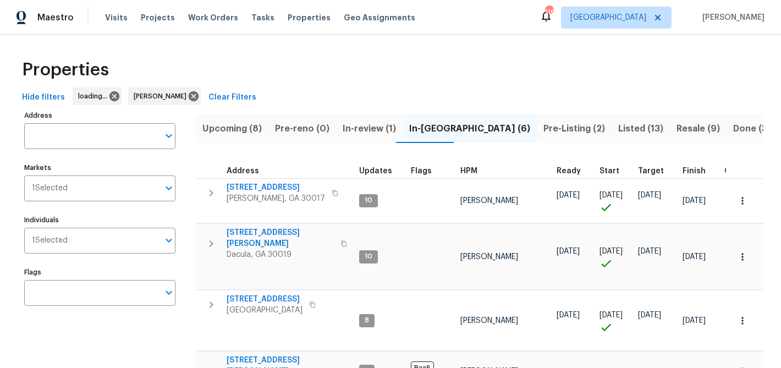
click at [358, 126] on span "In-review (1)" at bounding box center [369, 128] width 53 height 15
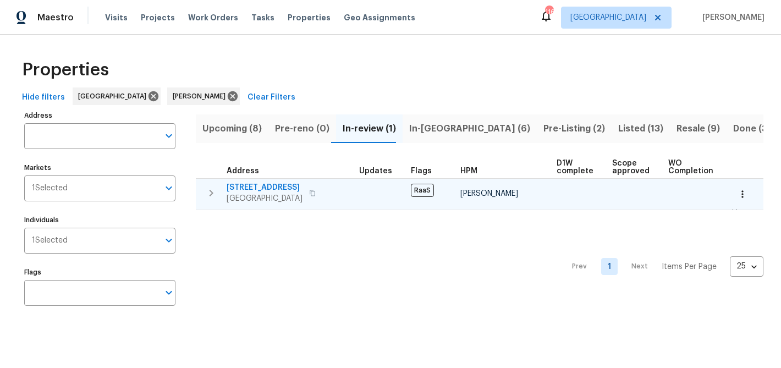
click at [261, 186] on span "4331 Wrexham Ct" at bounding box center [265, 187] width 76 height 11
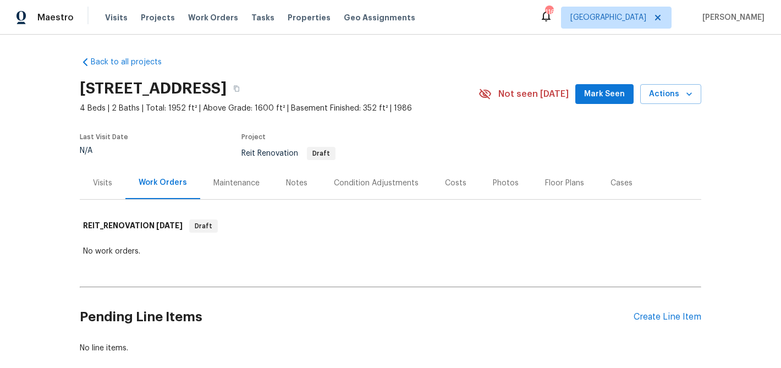
click at [589, 100] on span "Mark Seen" at bounding box center [604, 94] width 41 height 14
click at [671, 315] on div "Create Line Item" at bounding box center [668, 317] width 68 height 10
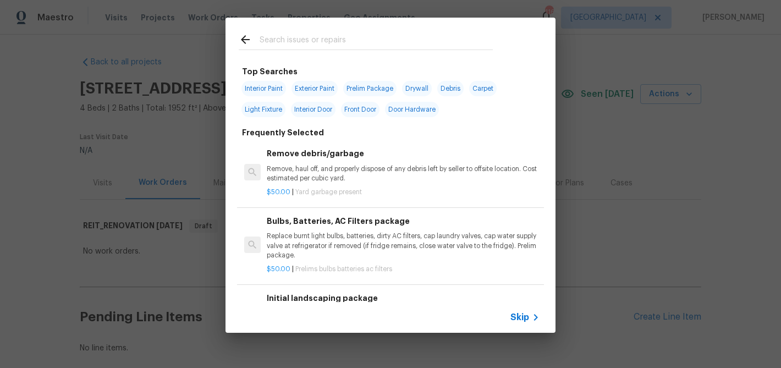
click at [259, 40] on div at bounding box center [249, 41] width 21 height 17
click at [273, 45] on input "text" at bounding box center [376, 41] width 233 height 17
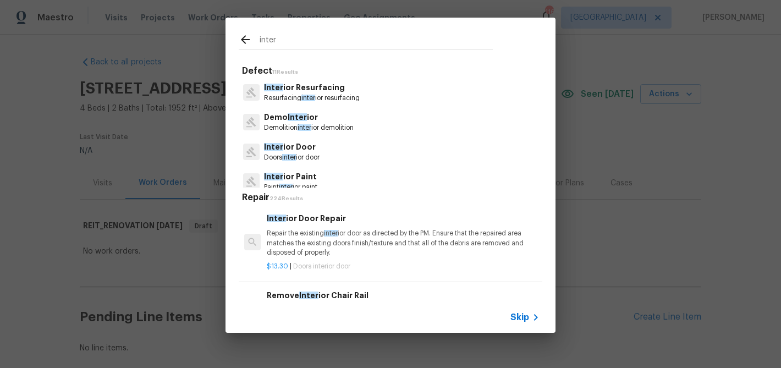
type input "inter"
click at [531, 321] on icon at bounding box center [535, 317] width 13 height 13
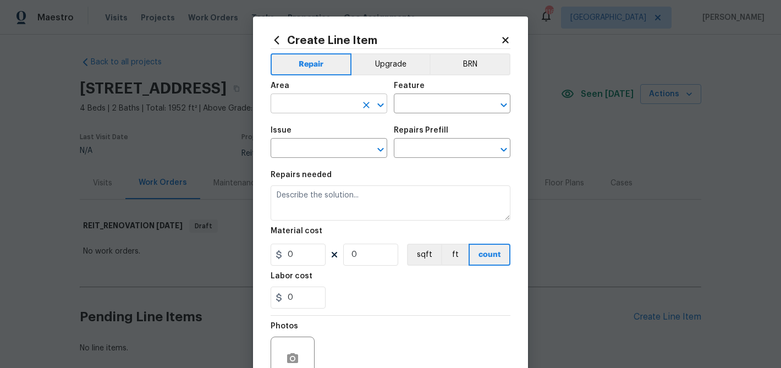
click at [311, 106] on input "text" at bounding box center [314, 104] width 86 height 17
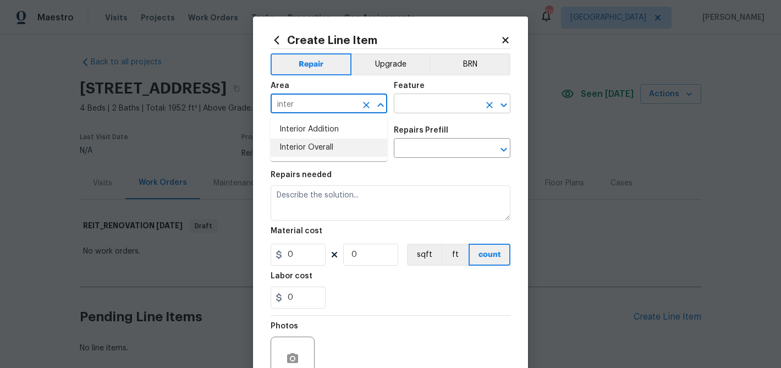
drag, startPoint x: 311, startPoint y: 145, endPoint x: 408, endPoint y: 102, distance: 106.1
click at [323, 141] on li "Interior Overall" at bounding box center [329, 148] width 117 height 18
type input "Interior Overall"
click at [414, 100] on input "text" at bounding box center [437, 104] width 86 height 17
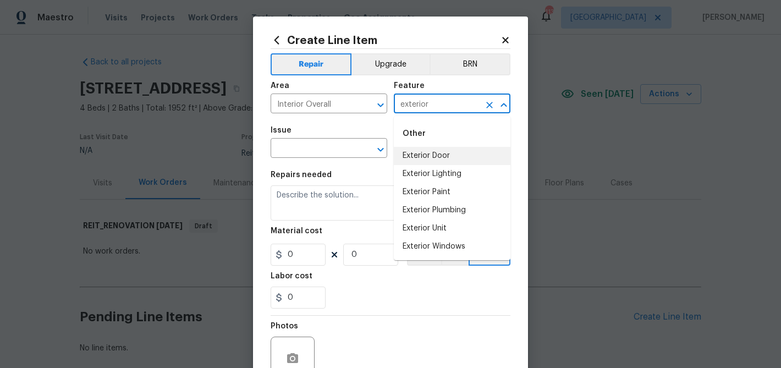
click at [420, 103] on input "exterior" at bounding box center [437, 104] width 86 height 17
click at [420, 104] on input "exterior" at bounding box center [437, 104] width 86 height 17
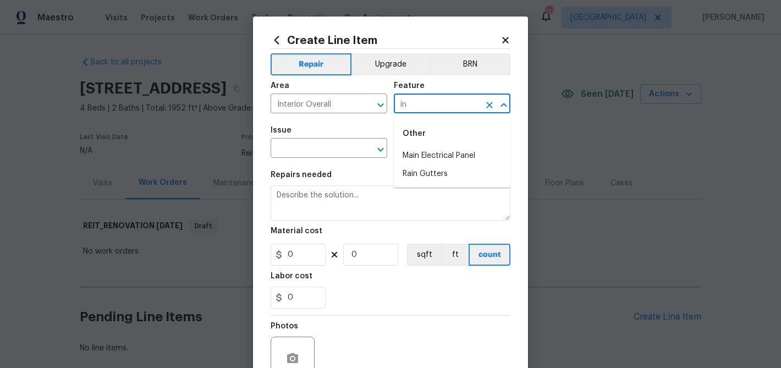
type input "i"
type input "o"
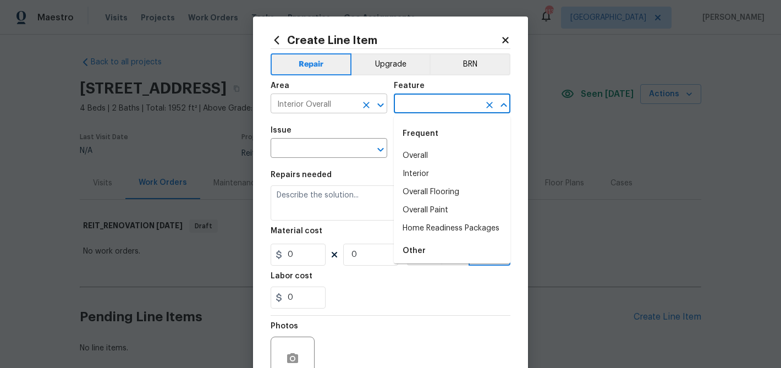
click at [339, 105] on input "Interior Overall" at bounding box center [314, 104] width 86 height 17
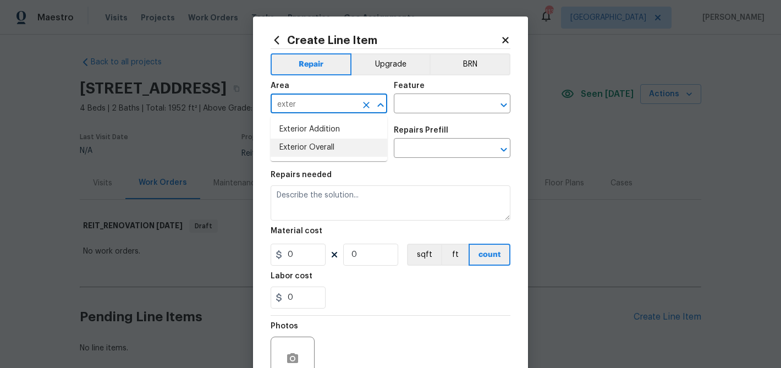
drag, startPoint x: 350, startPoint y: 148, endPoint x: 387, endPoint y: 114, distance: 50.6
click at [350, 147] on li "Exterior Overall" at bounding box center [329, 148] width 117 height 18
type input "Exterior Overall"
click at [415, 102] on input "text" at bounding box center [437, 104] width 86 height 17
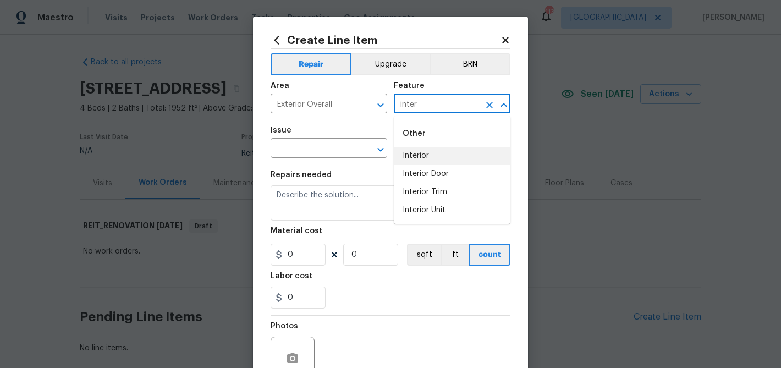
click at [417, 155] on li "Interior" at bounding box center [452, 156] width 117 height 18
type input "Interior"
click at [321, 155] on input "text" at bounding box center [314, 149] width 86 height 17
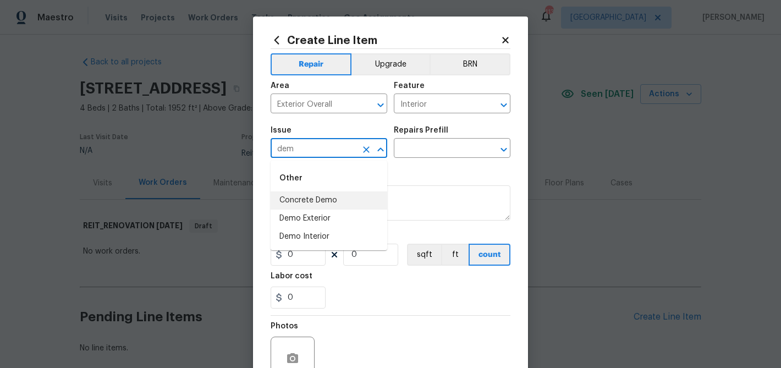
click at [304, 150] on input "dem" at bounding box center [314, 149] width 86 height 17
click at [315, 238] on li "Overall Exterior" at bounding box center [329, 230] width 117 height 18
type input "Overall Exterior"
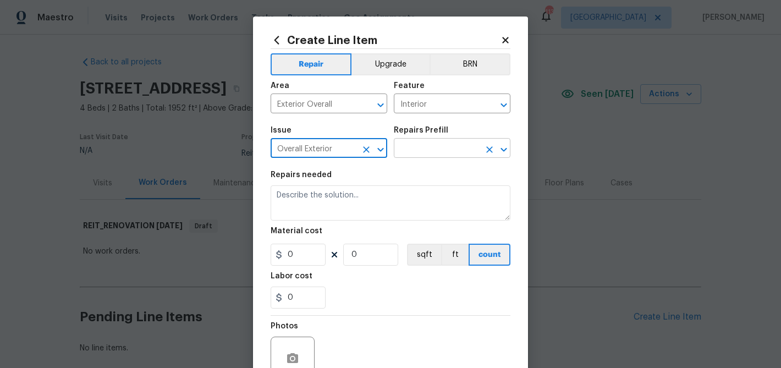
click at [419, 154] on div "Issue Overall Exterior ​ Repairs Prefill ​" at bounding box center [391, 142] width 240 height 45
click at [419, 150] on input "text" at bounding box center [437, 149] width 86 height 17
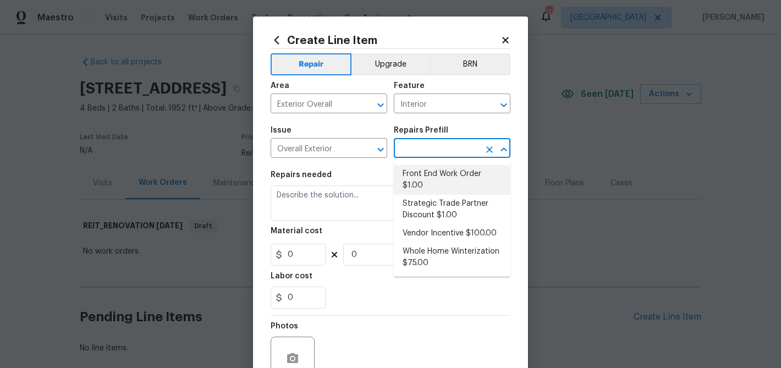
click at [425, 166] on li "Front End Work Order $1.00" at bounding box center [452, 180] width 117 height 30
type input "Front End Work Order $1.00"
type textarea "Placeholder line item for the creation of front end work orders."
type input "1"
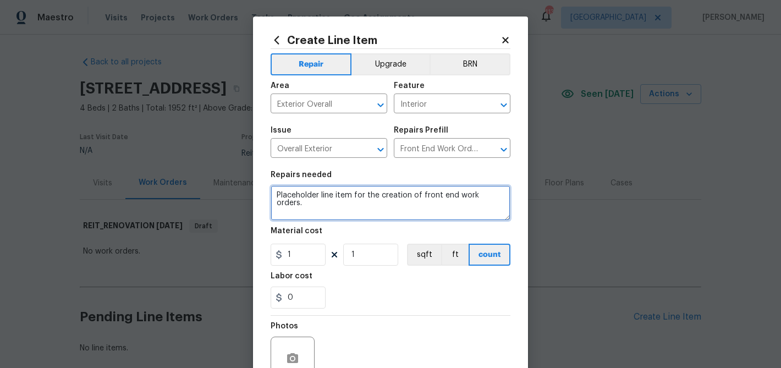
click at [409, 195] on textarea "Placeholder line item for the creation of front end work orders." at bounding box center [391, 202] width 240 height 35
paste textarea "Can we get a quote for the following repairs? AC Condensate Pump Failure and Cr…"
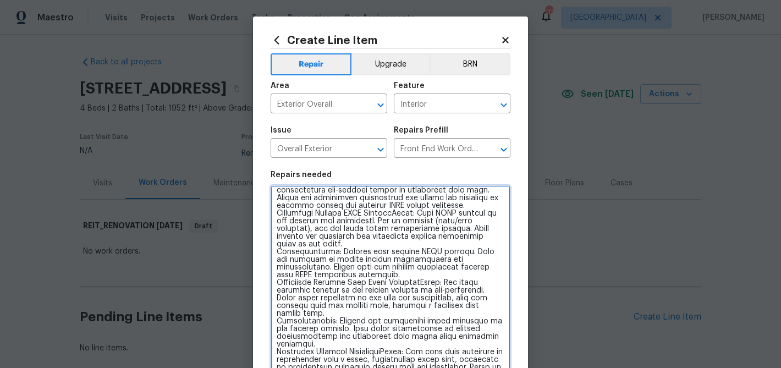
scroll to position [149, 0]
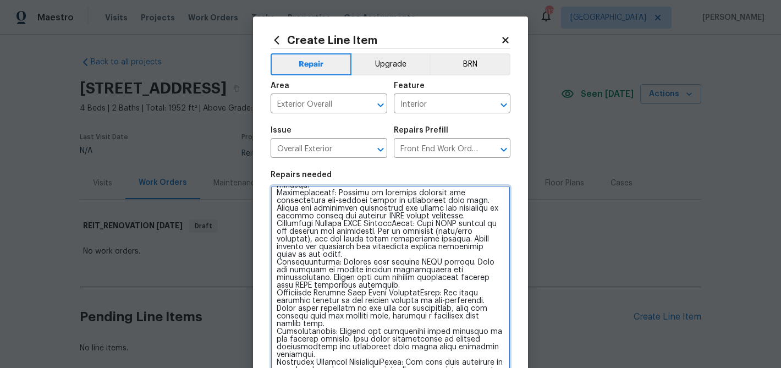
drag, startPoint x: 506, startPoint y: 216, endPoint x: 475, endPoint y: 328, distance: 115.9
click at [528, 368] on html "Maestro Visits Projects Work Orders Tasks Properties Geo Assignments 113 Atlant…" at bounding box center [390, 184] width 781 height 368
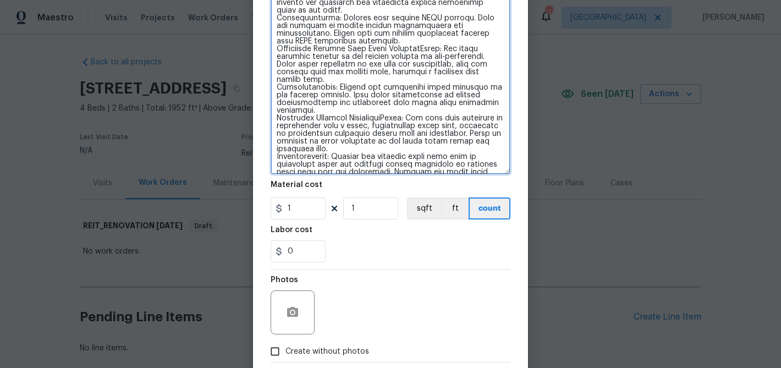
scroll to position [301, 0]
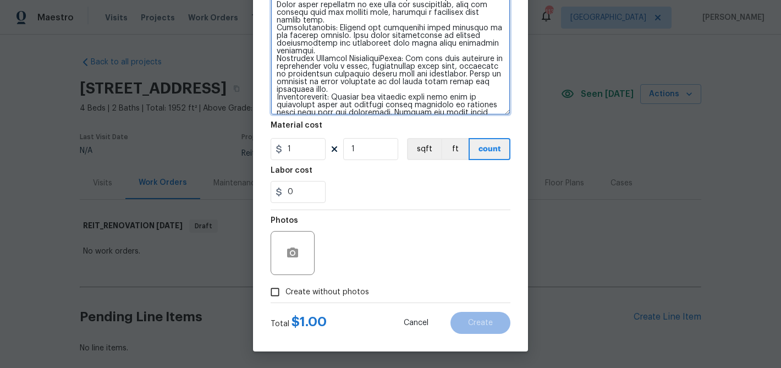
type textarea "Please breakdown and provide an estimate for the items below. Thanks Can we get…"
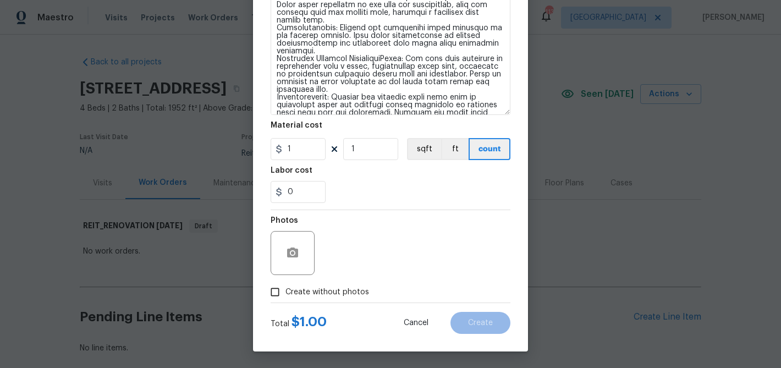
drag, startPoint x: 337, startPoint y: 287, endPoint x: 348, endPoint y: 276, distance: 15.2
click at [339, 285] on label "Create without photos" at bounding box center [317, 292] width 105 height 21
click at [357, 290] on span "Create without photos" at bounding box center [328, 293] width 84 height 12
click at [286, 290] on input "Create without photos" at bounding box center [275, 292] width 21 height 21
checkbox input "true"
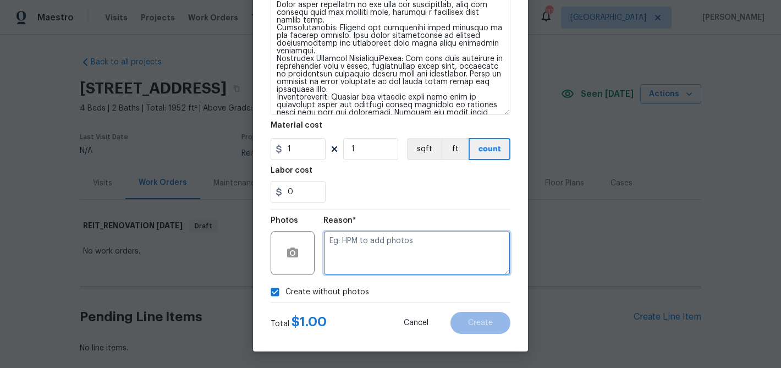
click at [360, 255] on textarea at bounding box center [417, 253] width 187 height 44
paste textarea "Can we get a quote for the following repairs? AC Condensate Pump Failure and Cr…"
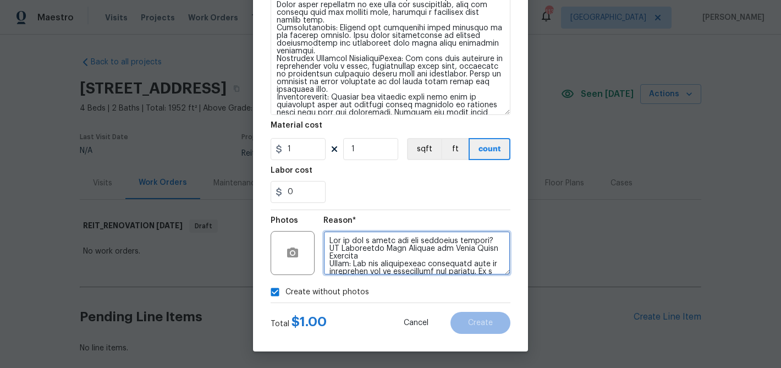
scroll to position [432, 0]
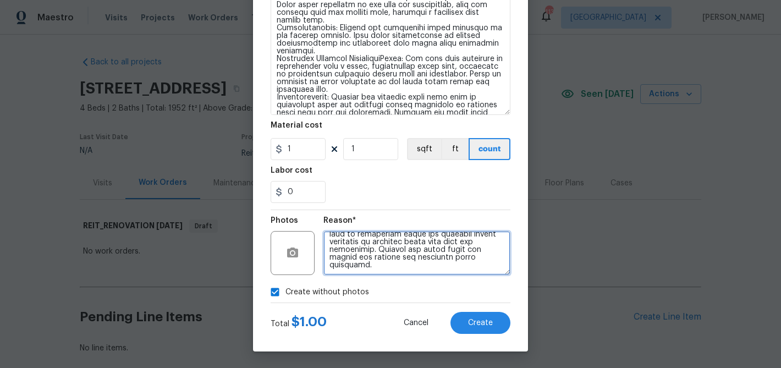
type textarea "Can we get a quote for the following repairs? AC Condensate Pump Failure and Cr…"
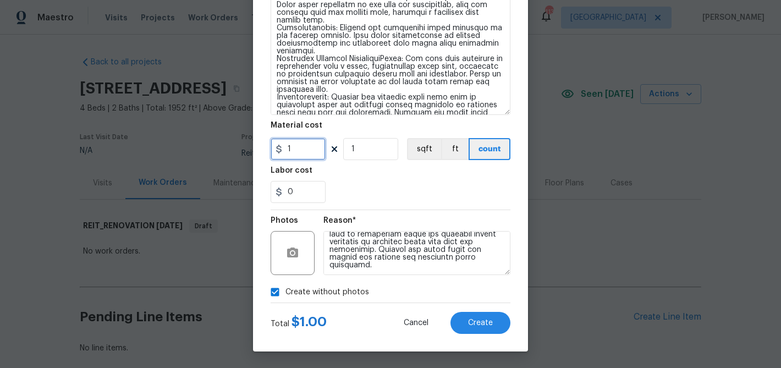
click at [283, 151] on input "1" at bounding box center [298, 149] width 55 height 22
type input "75"
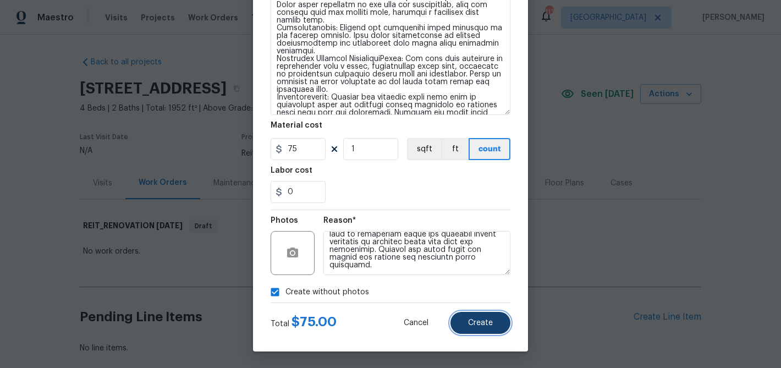
click at [471, 319] on span "Create" at bounding box center [480, 323] width 25 height 8
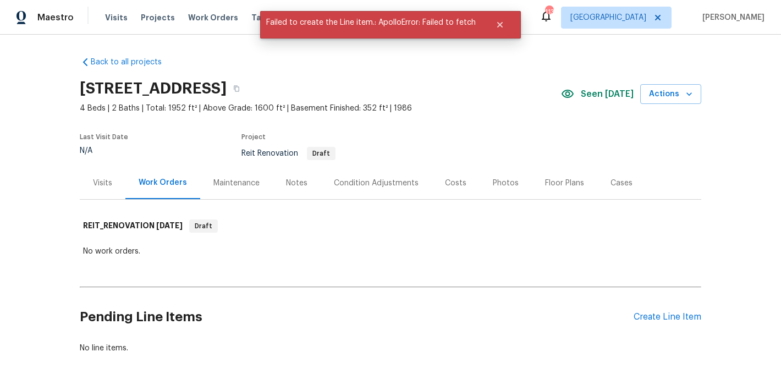
scroll to position [61, 0]
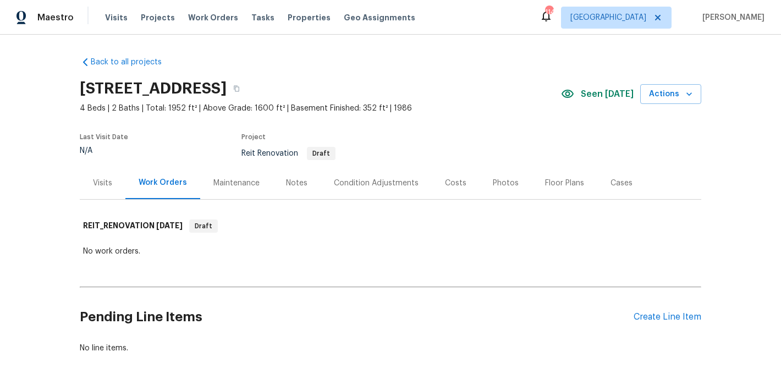
scroll to position [61, 0]
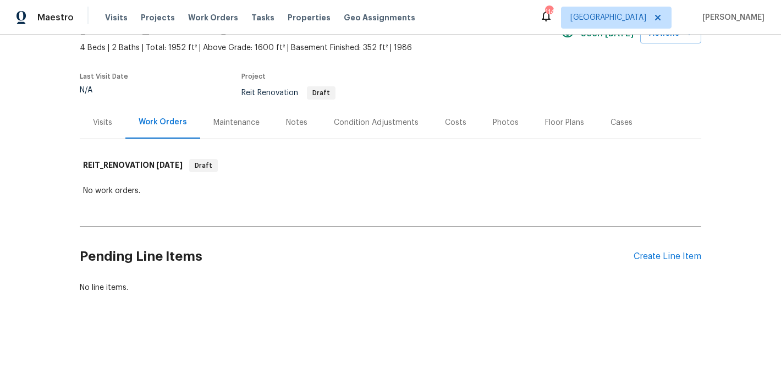
click at [96, 125] on div "Visits" at bounding box center [102, 122] width 19 height 11
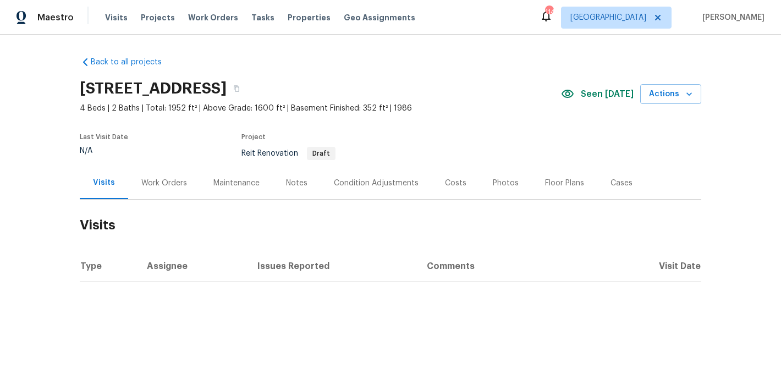
click at [163, 179] on div "Work Orders" at bounding box center [164, 183] width 46 height 11
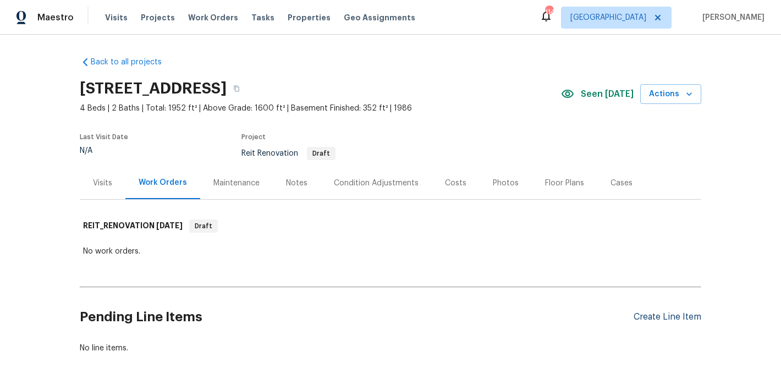
click at [655, 314] on div "Create Line Item" at bounding box center [668, 317] width 68 height 10
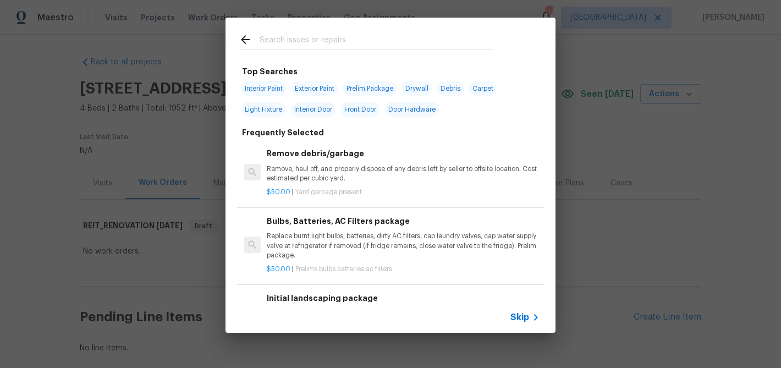
click at [519, 317] on span "Skip" at bounding box center [520, 317] width 19 height 11
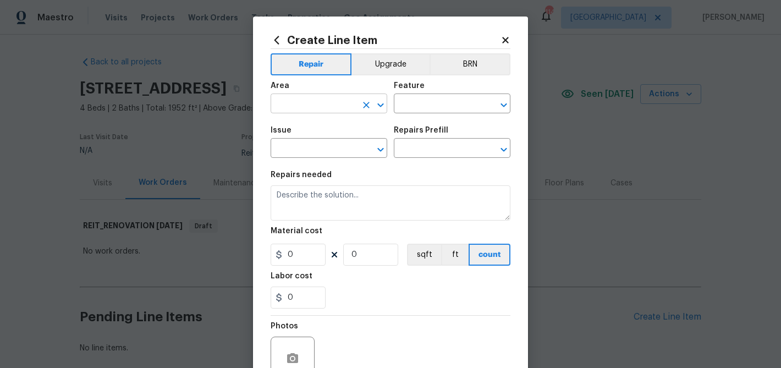
click at [304, 98] on input "text" at bounding box center [314, 104] width 86 height 17
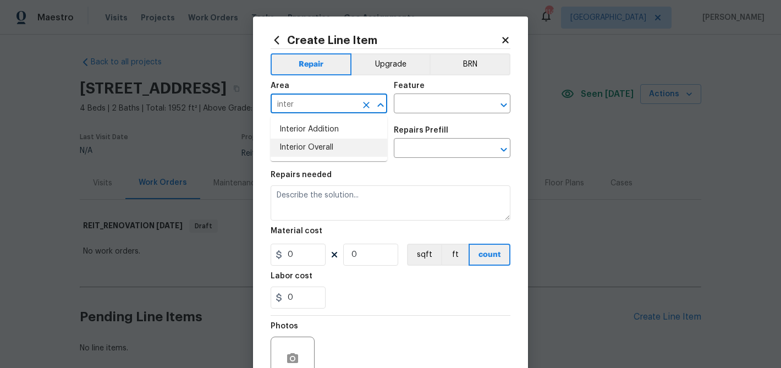
drag, startPoint x: 306, startPoint y: 148, endPoint x: 379, endPoint y: 108, distance: 83.0
click at [306, 148] on li "Interior Overall" at bounding box center [329, 148] width 117 height 18
type input "Interior Overall"
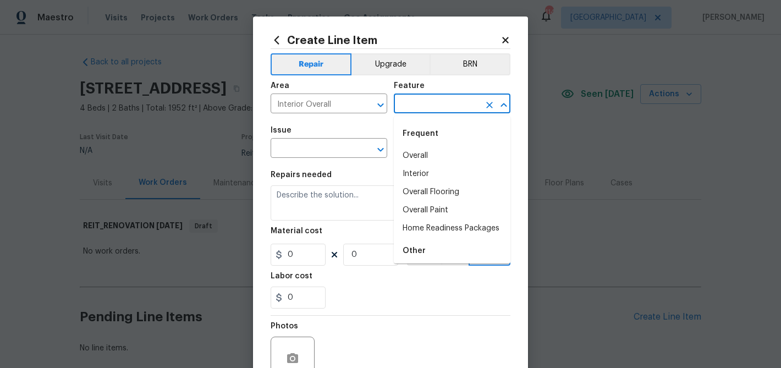
click at [404, 100] on input "text" at bounding box center [437, 104] width 86 height 17
type input "e"
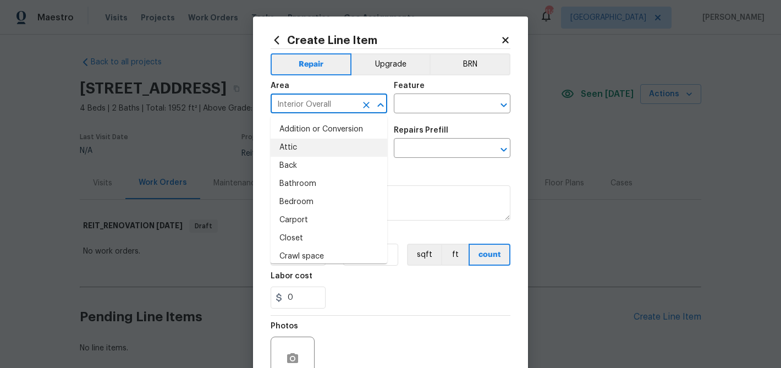
click at [334, 100] on input "Interior Overall" at bounding box center [314, 104] width 86 height 17
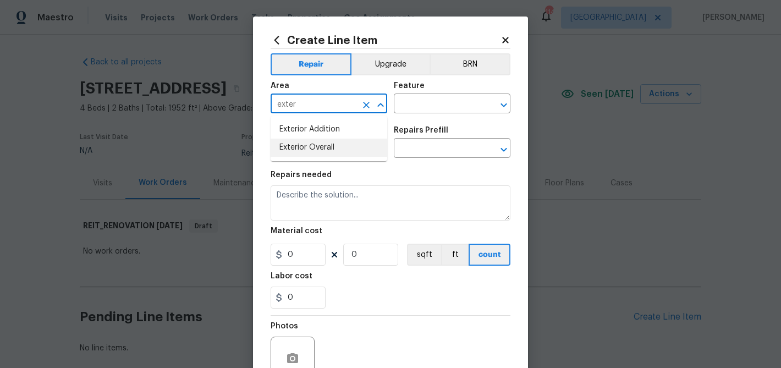
click at [340, 144] on li "Exterior Overall" at bounding box center [329, 148] width 117 height 18
type input "Exterior Overall"
click at [426, 112] on input "text" at bounding box center [437, 104] width 86 height 17
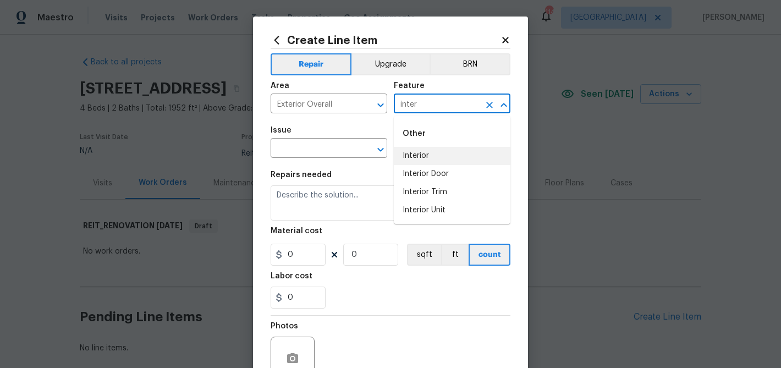
drag, startPoint x: 426, startPoint y: 153, endPoint x: 420, endPoint y: 155, distance: 6.4
click at [425, 154] on li "Interior" at bounding box center [452, 156] width 117 height 18
type input "Interior"
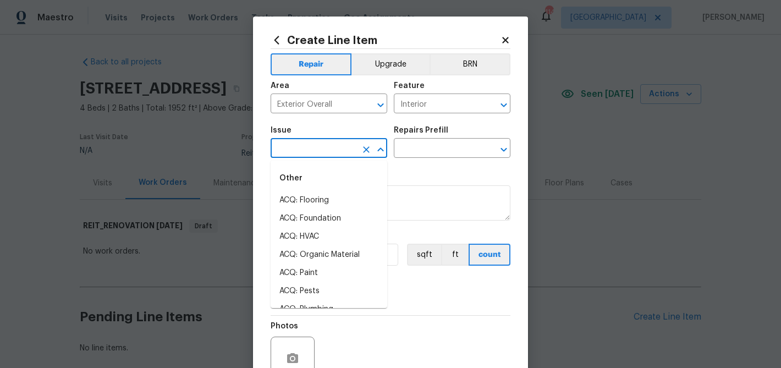
click at [327, 153] on input "text" at bounding box center [314, 149] width 86 height 17
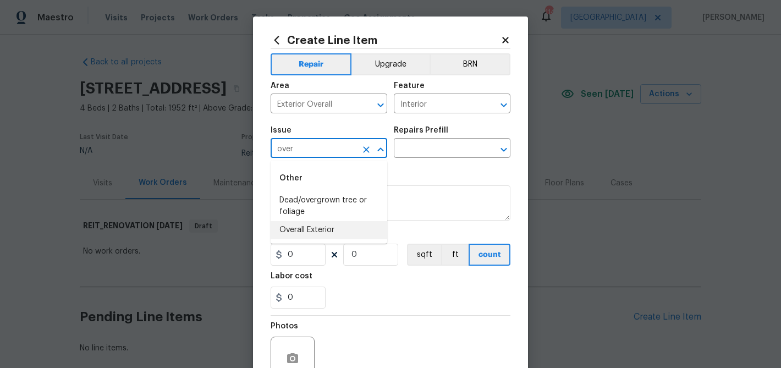
drag, startPoint x: 322, startPoint y: 232, endPoint x: 394, endPoint y: 177, distance: 90.2
click at [322, 232] on li "Overall Exterior" at bounding box center [329, 230] width 117 height 18
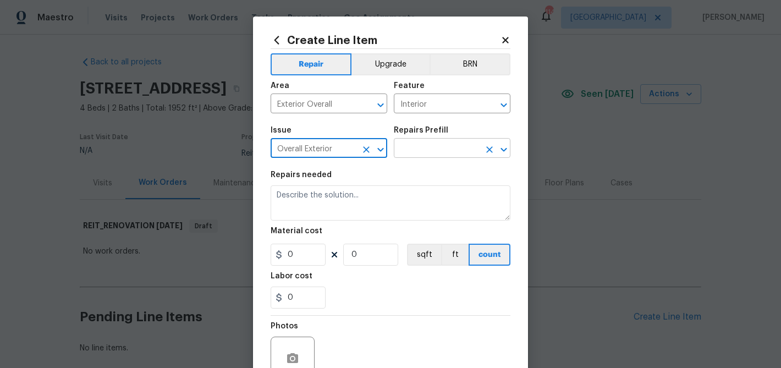
type input "Overall Exterior"
click at [409, 154] on input "text" at bounding box center [437, 149] width 86 height 17
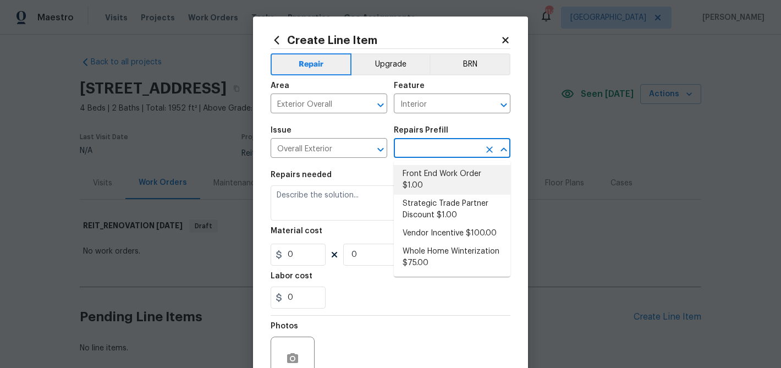
drag, startPoint x: 424, startPoint y: 187, endPoint x: 368, endPoint y: 213, distance: 62.3
click at [424, 187] on li "Front End Work Order $1.00" at bounding box center [452, 180] width 117 height 30
type input "Front End Work Order $1.00"
type textarea "Placeholder line item for the creation of front end work orders."
type input "1"
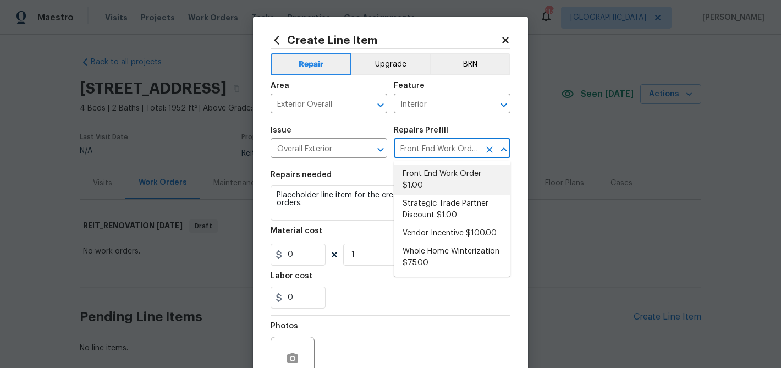
type input "1"
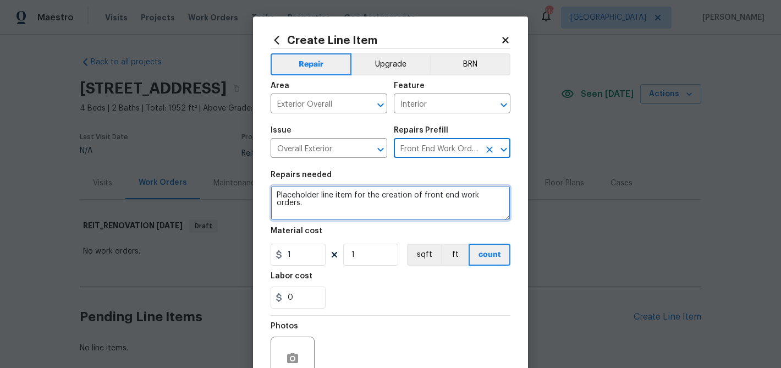
click at [349, 200] on textarea "Placeholder line item for the creation of front end work orders." at bounding box center [391, 202] width 240 height 35
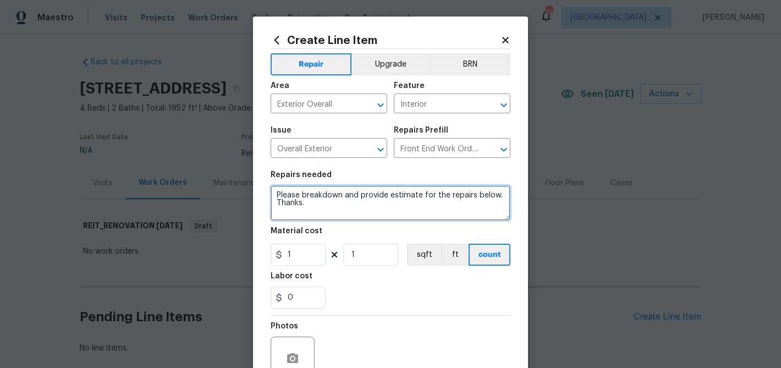
type textarea "Please breakdown and provide estimate for the repairs below. Thanks."
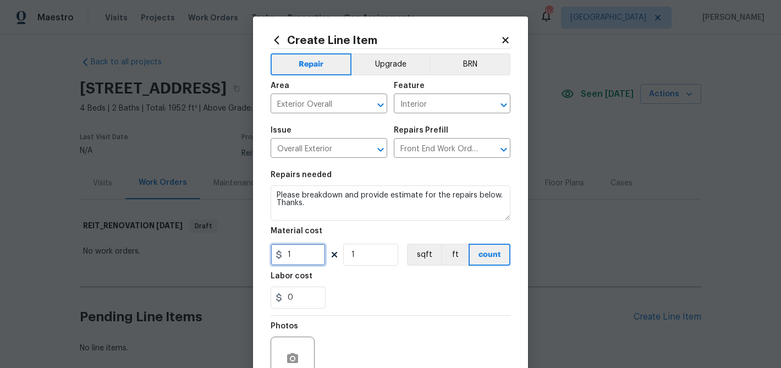
click at [289, 255] on input "1" at bounding box center [298, 255] width 55 height 22
type input "75"
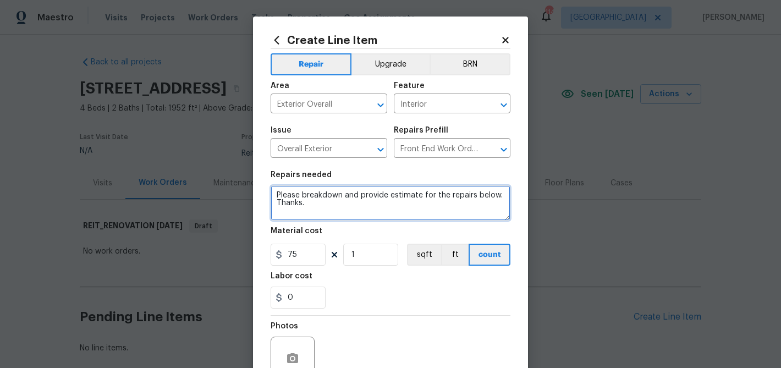
click at [335, 209] on textarea "Please breakdown and provide estimate for the repairs below. Thanks." at bounding box center [391, 202] width 240 height 35
paste textarea "Can we get a quote for the following repairs? AC Condensate Pump Failure and Cr…"
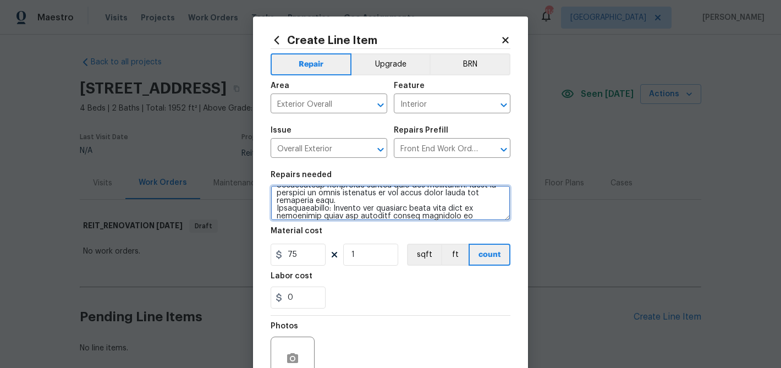
type textarea "Please breakdown and provide estimate for the repairs below. Thanks. Can we get…"
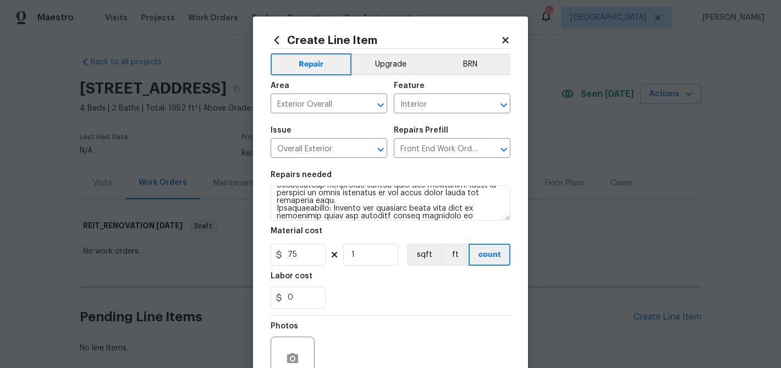
click at [364, 283] on div "Labor cost" at bounding box center [391, 279] width 240 height 14
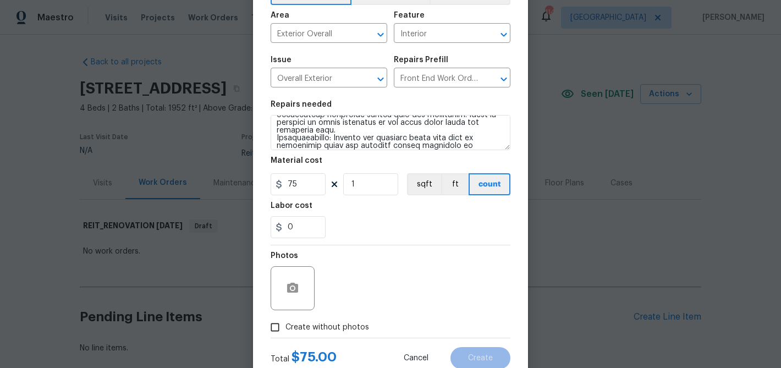
scroll to position [87, 0]
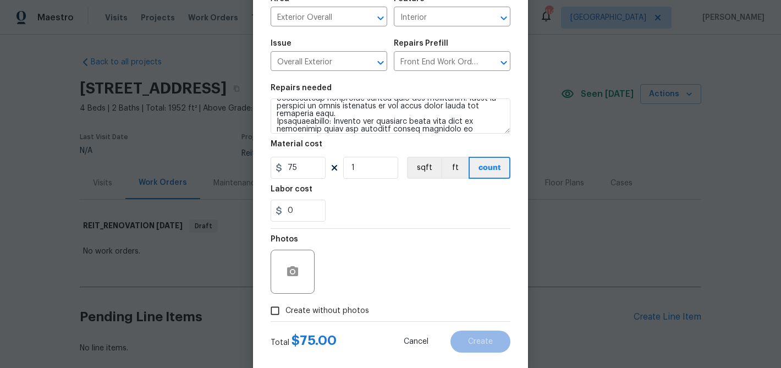
click at [329, 313] on span "Create without photos" at bounding box center [328, 311] width 84 height 12
click at [286, 313] on input "Create without photos" at bounding box center [275, 310] width 21 height 21
checkbox input "true"
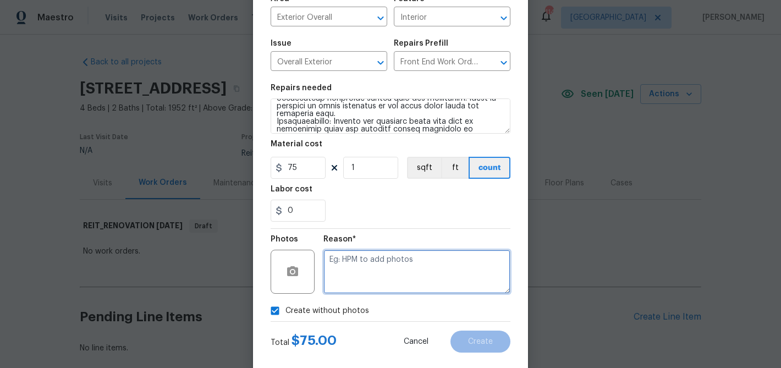
click at [357, 264] on textarea at bounding box center [417, 272] width 187 height 44
type textarea "Rass"
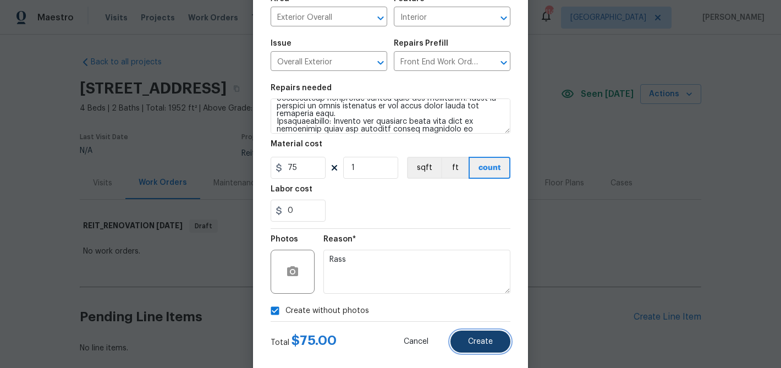
click at [491, 338] on span "Create" at bounding box center [480, 342] width 25 height 8
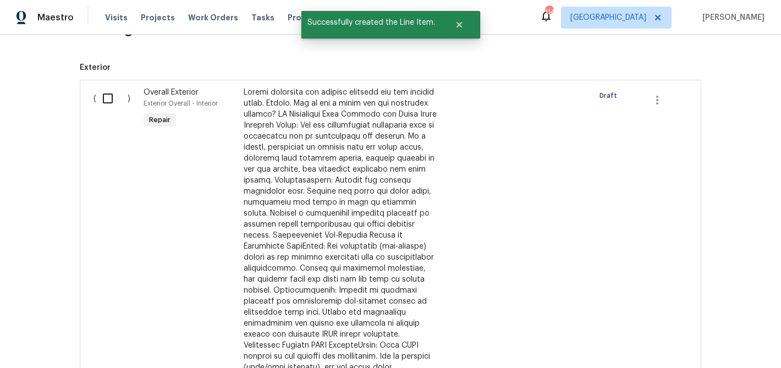
scroll to position [94, 0]
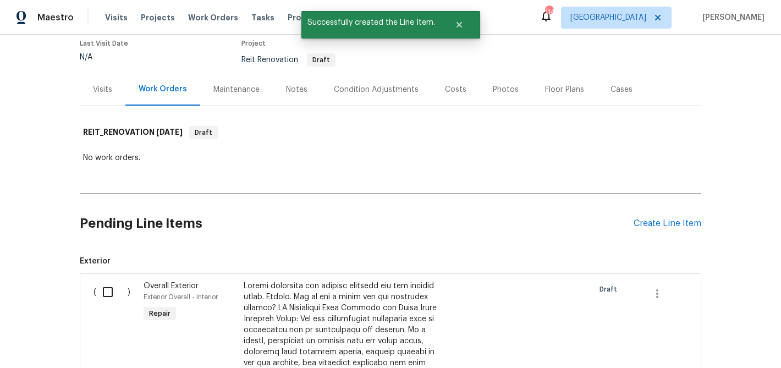
drag, startPoint x: 108, startPoint y: 291, endPoint x: 157, endPoint y: 291, distance: 48.4
click at [109, 290] on input "checkbox" at bounding box center [111, 292] width 31 height 23
checkbox input "true"
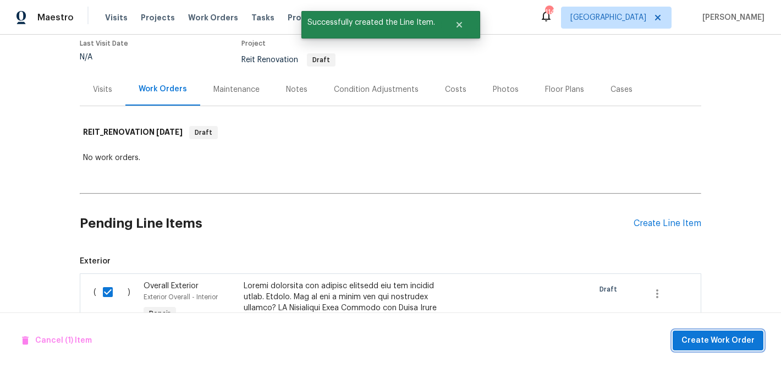
click at [688, 338] on span "Create Work Order" at bounding box center [718, 341] width 73 height 14
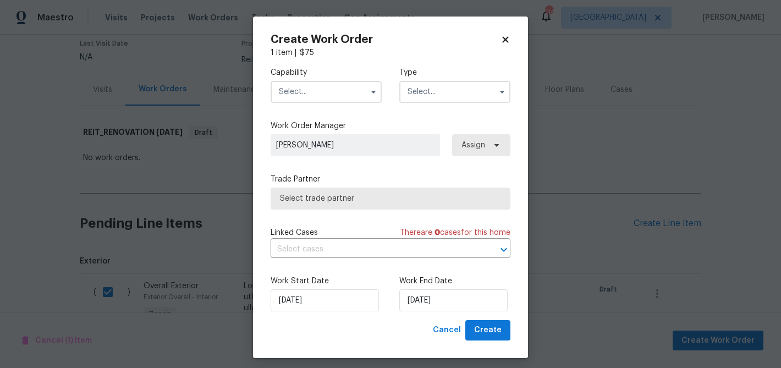
click at [329, 92] on input "text" at bounding box center [326, 92] width 111 height 22
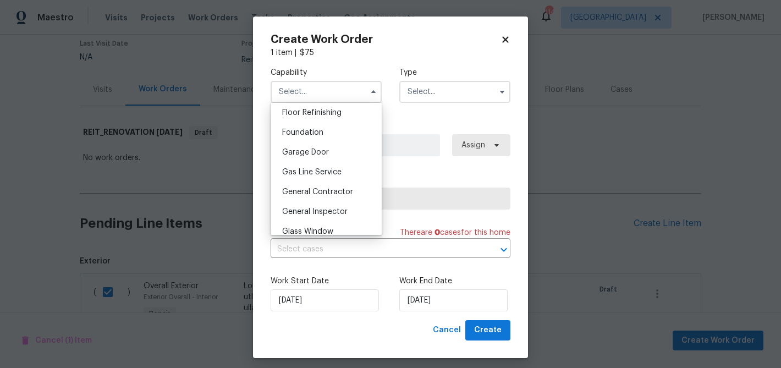
scroll to position [452, 0]
click at [331, 187] on span "General Contractor" at bounding box center [317, 190] width 71 height 8
type input "General Contractor"
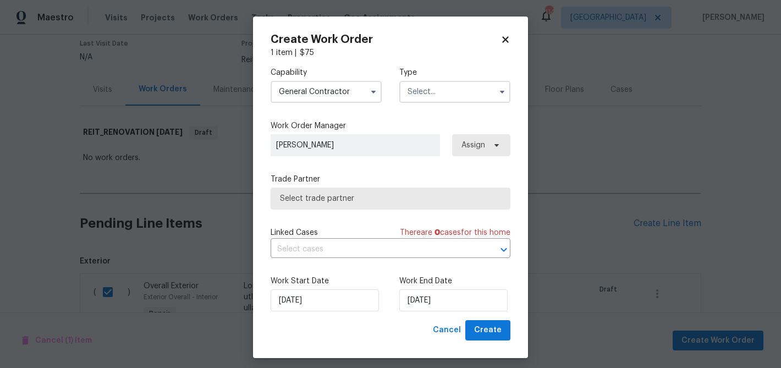
click at [418, 90] on input "text" at bounding box center [454, 92] width 111 height 22
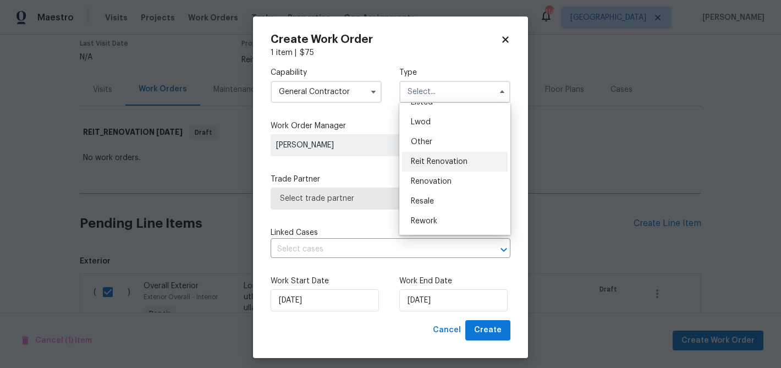
scroll to position [113, 0]
click at [441, 157] on span "Reit Renovation" at bounding box center [439, 161] width 57 height 8
type input "Reit Renovation"
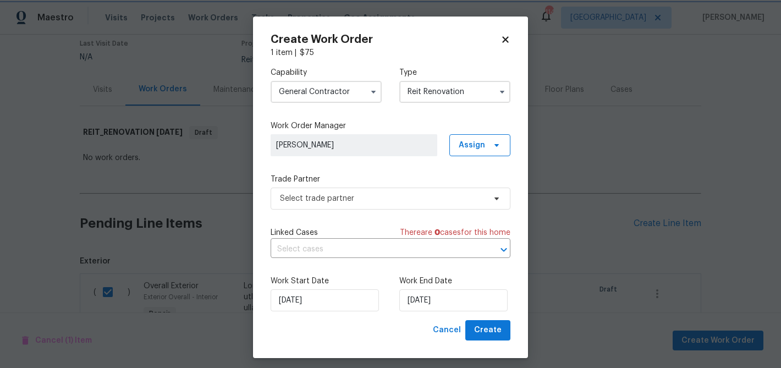
scroll to position [0, 0]
click at [398, 198] on span "Select trade partner" at bounding box center [382, 198] width 205 height 11
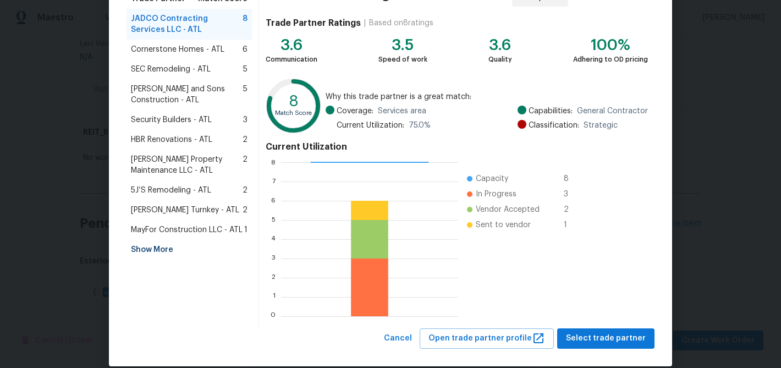
scroll to position [117, 0]
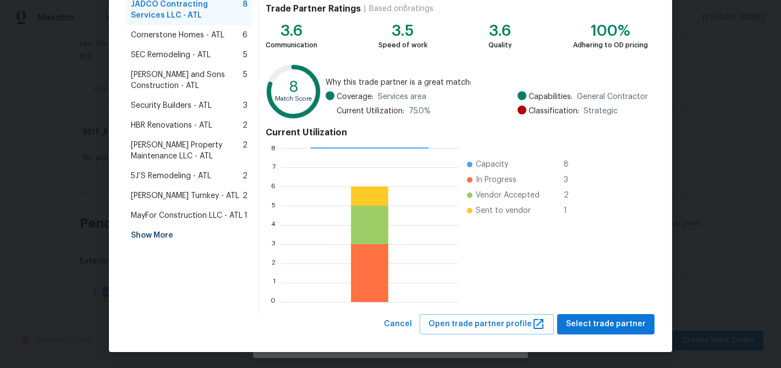
click at [167, 229] on div "Show More" at bounding box center [189, 236] width 125 height 20
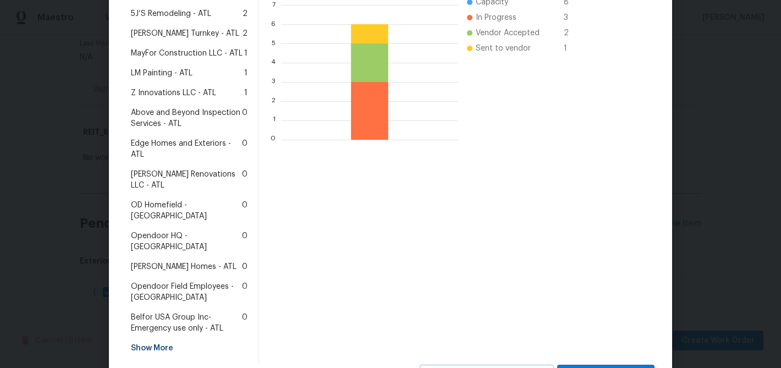
scroll to position [297, 0]
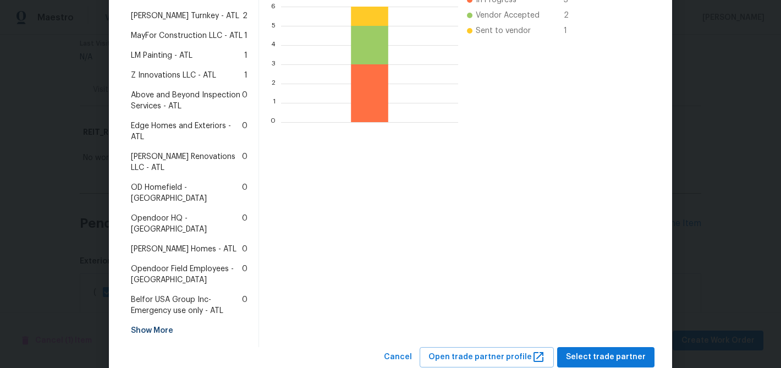
click at [167, 244] on span "[PERSON_NAME] Homes - ATL" at bounding box center [184, 249] width 106 height 11
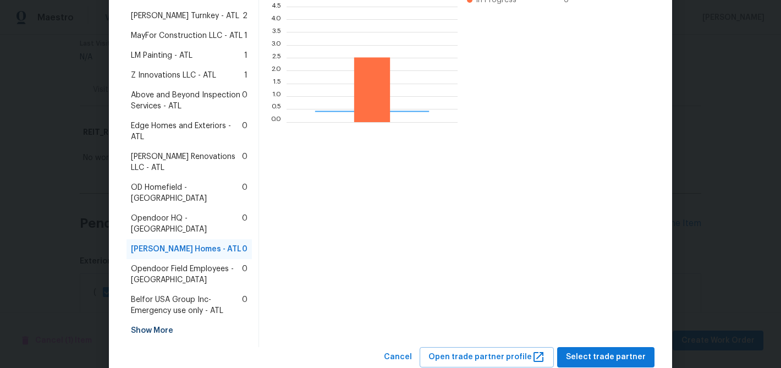
scroll to position [154, 171]
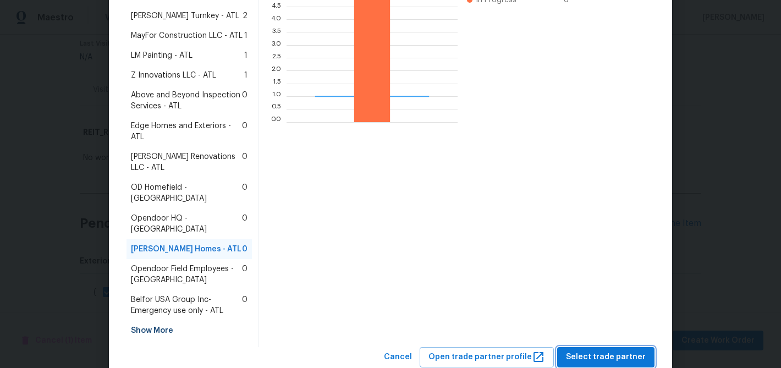
click at [600, 350] on span "Select trade partner" at bounding box center [606, 357] width 80 height 14
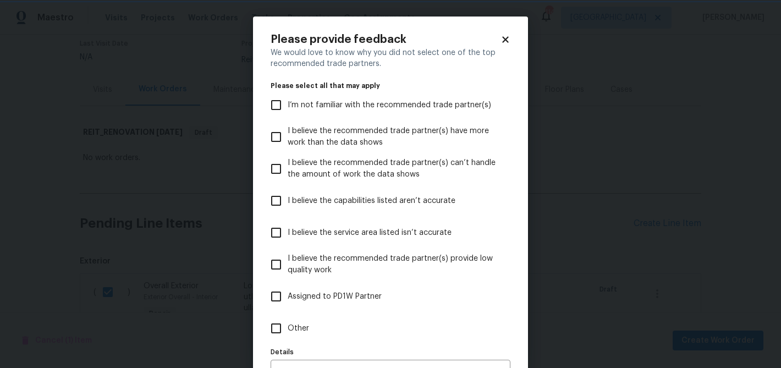
scroll to position [68, 0]
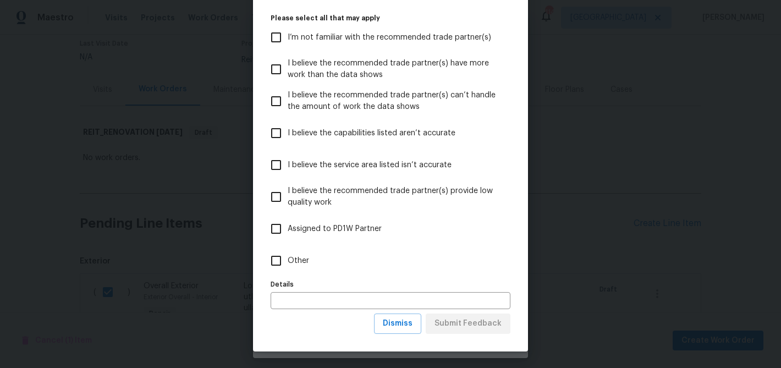
click at [410, 335] on div "Please provide feedback We would love to know why you did not select one of the…" at bounding box center [390, 150] width 275 height 403
click at [407, 322] on span "Dismiss" at bounding box center [398, 324] width 30 height 14
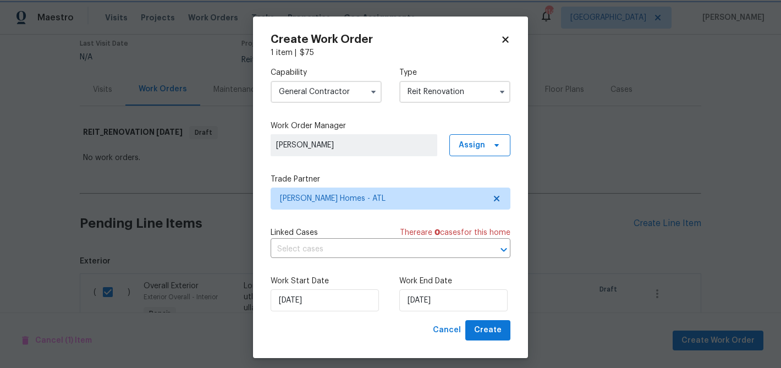
scroll to position [0, 0]
click at [423, 303] on input "[DATE]" at bounding box center [453, 300] width 108 height 22
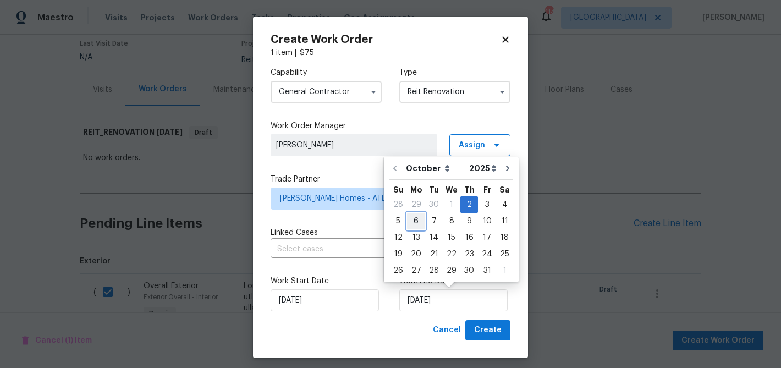
click at [411, 227] on div "6" at bounding box center [416, 220] width 18 height 15
type input "[DATE]"
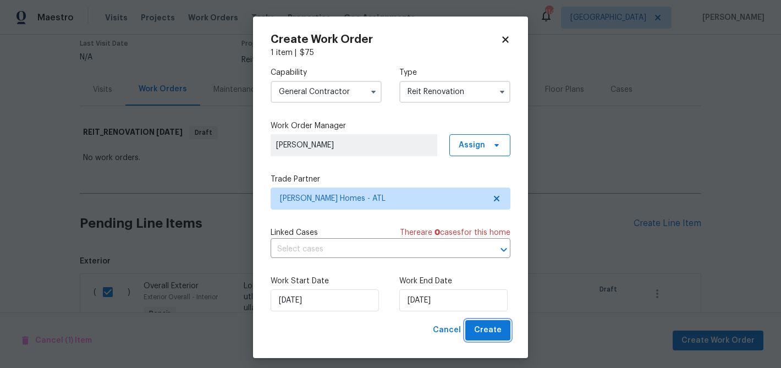
click at [485, 324] on span "Create" at bounding box center [488, 331] width 28 height 14
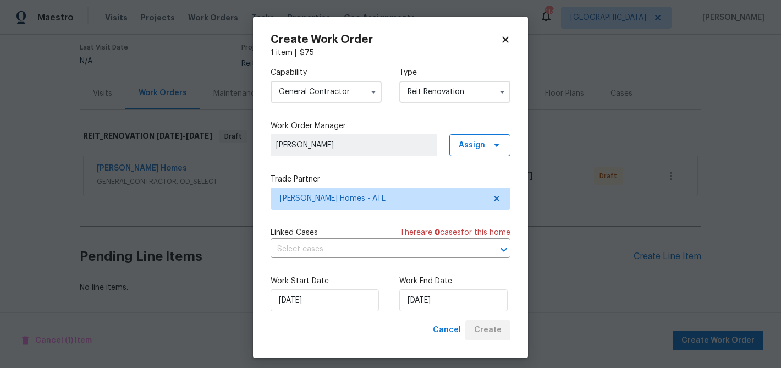
scroll to position [90, 0]
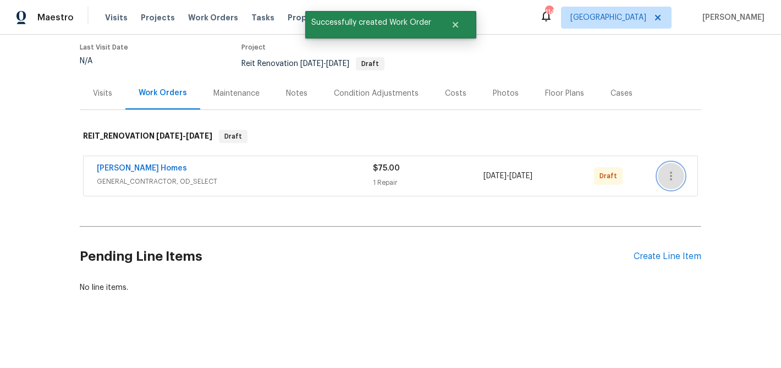
click at [675, 173] on icon "button" at bounding box center [671, 175] width 13 height 13
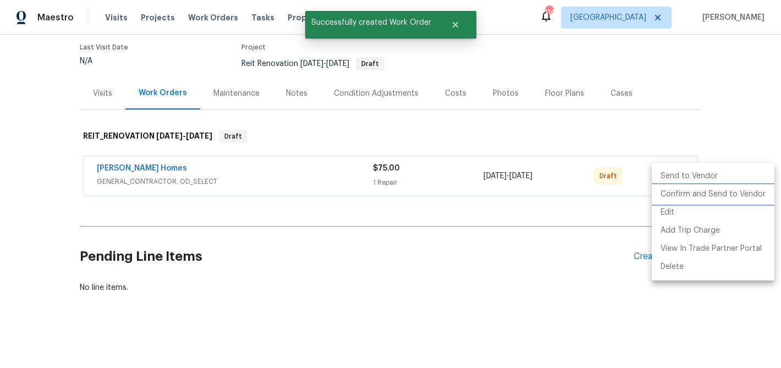
click at [673, 195] on li "Confirm and Send to Vendor" at bounding box center [713, 194] width 123 height 18
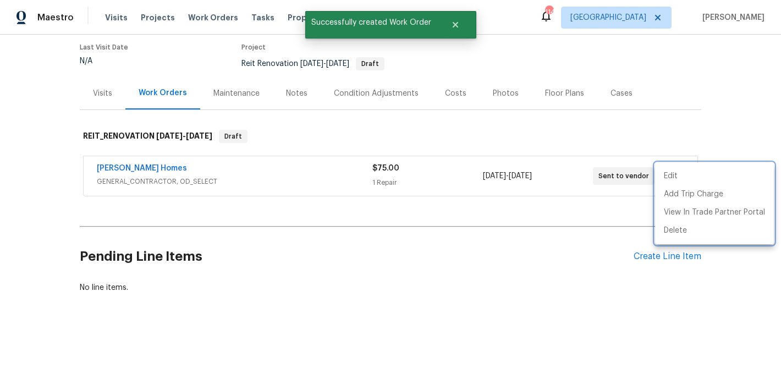
click at [424, 205] on div at bounding box center [390, 184] width 781 height 368
